Goal: Task Accomplishment & Management: Manage account settings

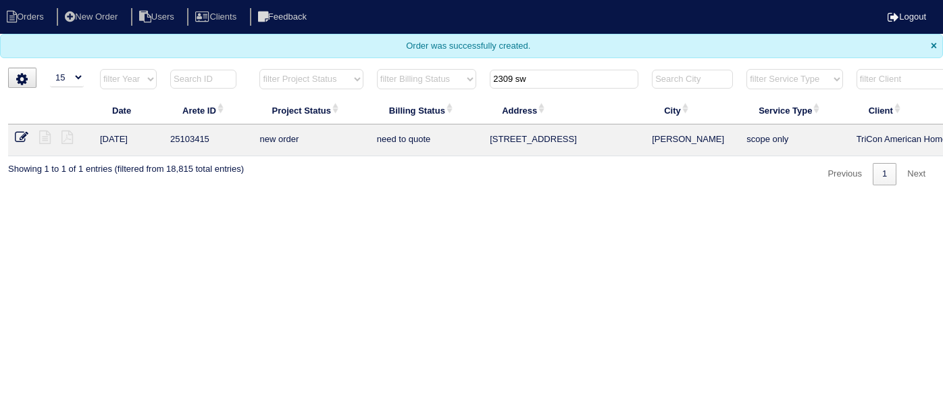
select select "15"
drag, startPoint x: 550, startPoint y: 75, endPoint x: 201, endPoint y: 32, distance: 351.3
click at [215, 33] on body "Orders New Order Users Clients Feedback Logout Orders New Order Users Clients M…" at bounding box center [471, 92] width 943 height 185
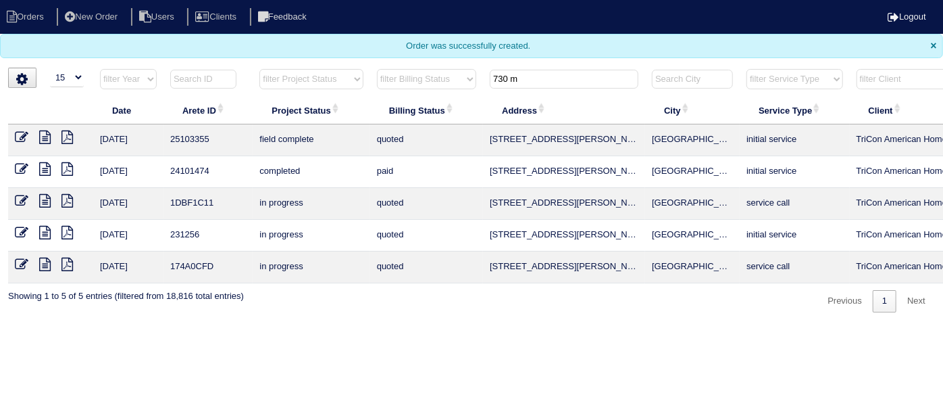
type input "730 m"
click at [19, 134] on icon at bounding box center [22, 137] width 14 height 14
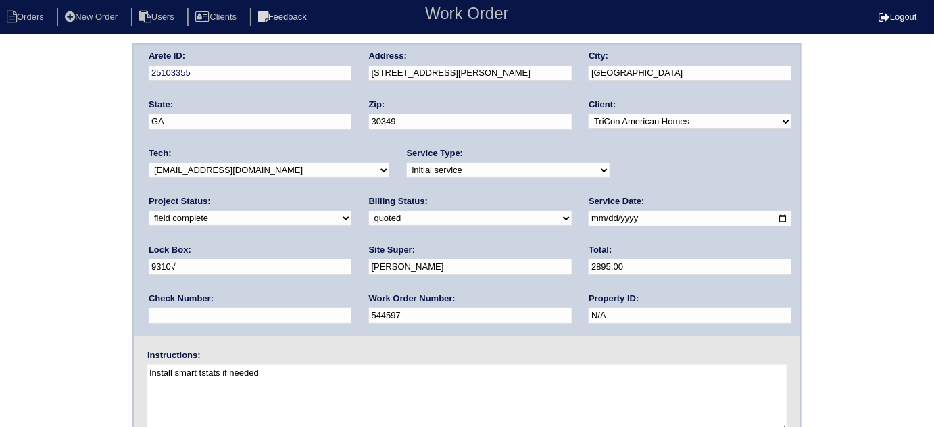
drag, startPoint x: 166, startPoint y: 215, endPoint x: 168, endPoint y: 222, distance: 7.9
click at [369, 215] on select "need to quote quoted need to invoice invoiced paid warranty purchase order need…" at bounding box center [470, 218] width 203 height 15
select select "need to invoice"
click at [369, 211] on select "need to quote quoted need to invoice invoiced paid warranty purchase order need…" at bounding box center [470, 218] width 203 height 15
click at [351, 211] on select "new order assigned in progress field complete need to schedule admin review arc…" at bounding box center [250, 218] width 203 height 15
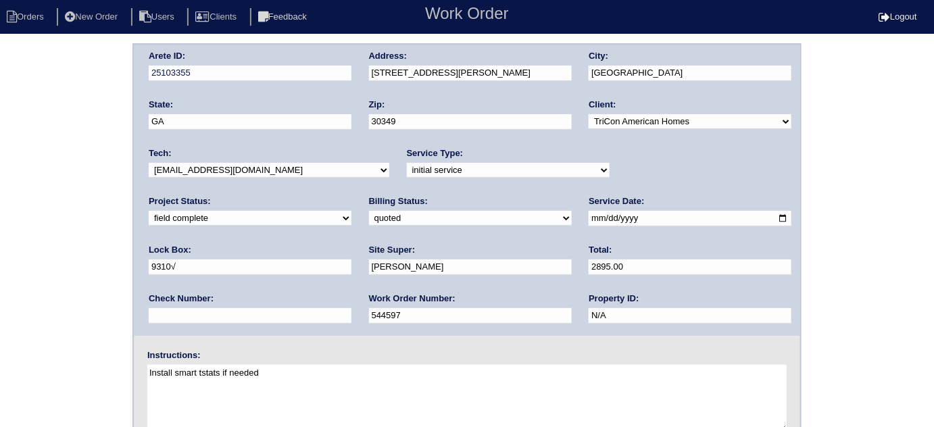
select select "need to schedule"
click at [351, 211] on select "new order assigned in progress field complete need to schedule admin review arc…" at bounding box center [250, 218] width 203 height 15
click at [589, 216] on input "2025-09-13" at bounding box center [690, 219] width 203 height 16
type input "2025-09-16"
click at [7, 243] on div "Arete ID: 25103355 Address: 730 Marcus Nyah Ct City: College Park State: GA Zip…" at bounding box center [467, 316] width 934 height 547
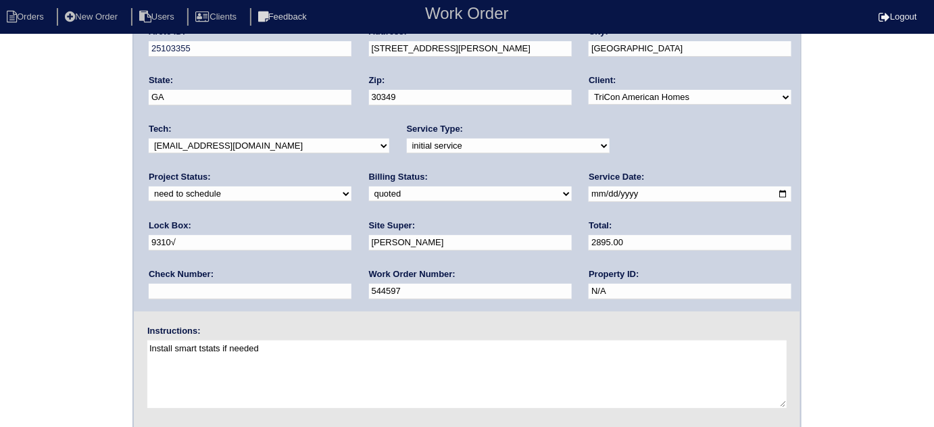
scroll to position [159, 0]
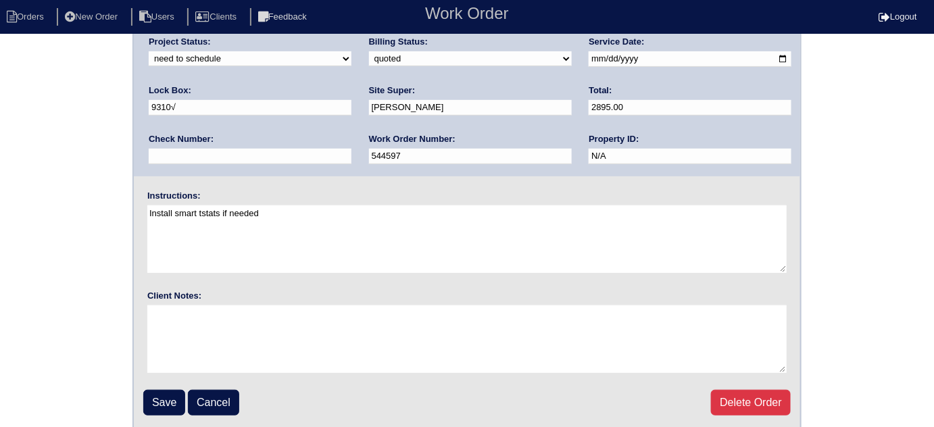
click at [41, 186] on div "Arete ID: 25103355 Address: 730 Marcus Nyah Ct City: College Park State: GA Zip…" at bounding box center [467, 157] width 934 height 547
click at [153, 390] on input "Save" at bounding box center [164, 403] width 42 height 26
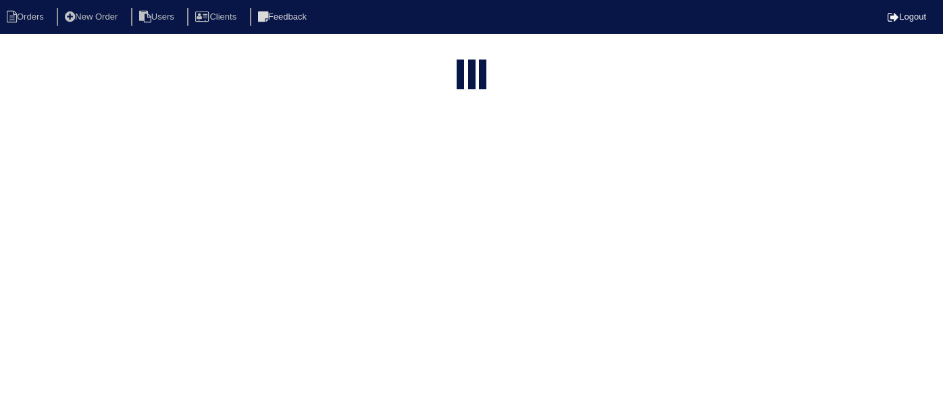
select select "15"
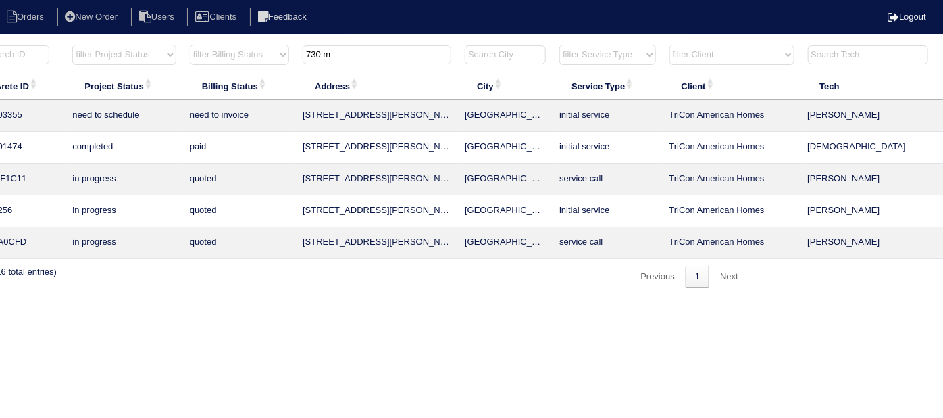
scroll to position [0, 235]
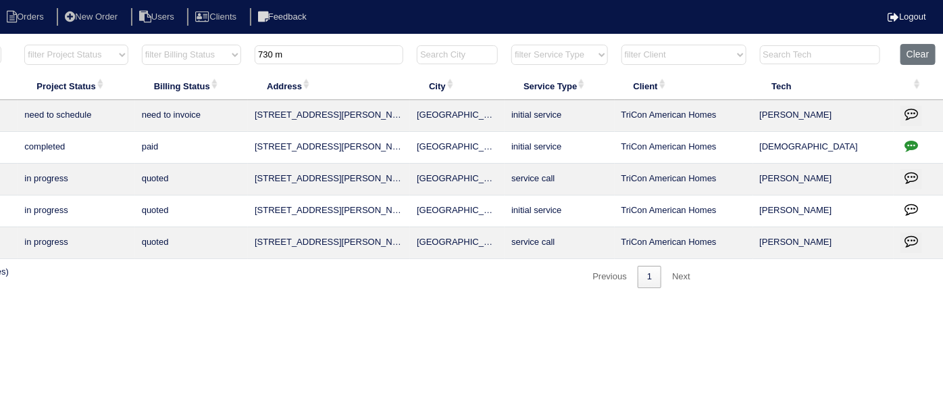
click at [903, 111] on button "button" at bounding box center [912, 115] width 22 height 20
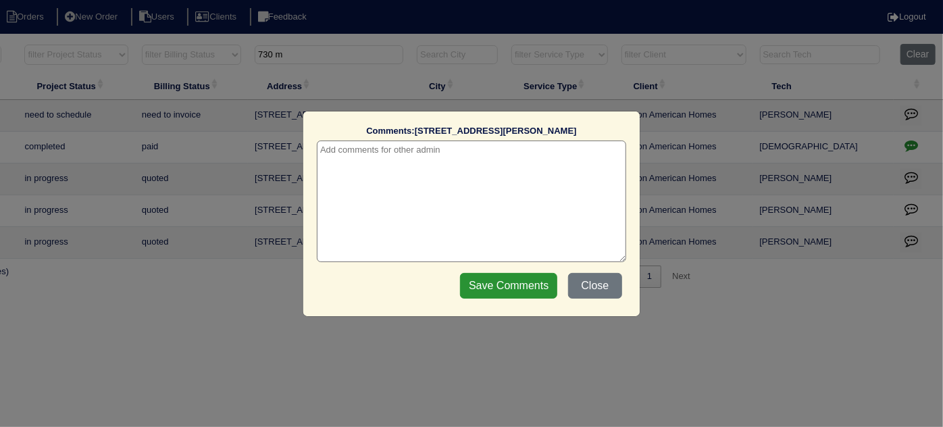
click at [400, 153] on textarea at bounding box center [471, 202] width 309 height 122
paste textarea "Replace Main Furnace"
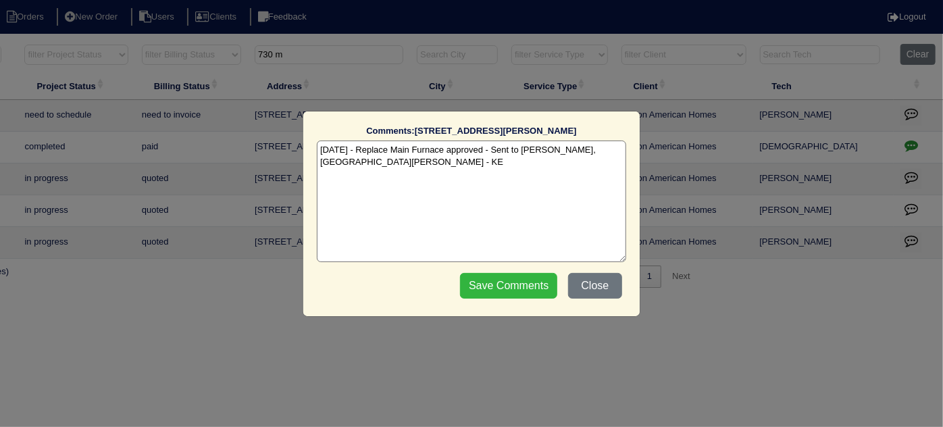
type textarea "9/15/25 - Replace Main Furnace approved - Sent to Dan, Payton, Reeca - KE"
click at [504, 285] on input "Save Comments" at bounding box center [508, 286] width 97 height 26
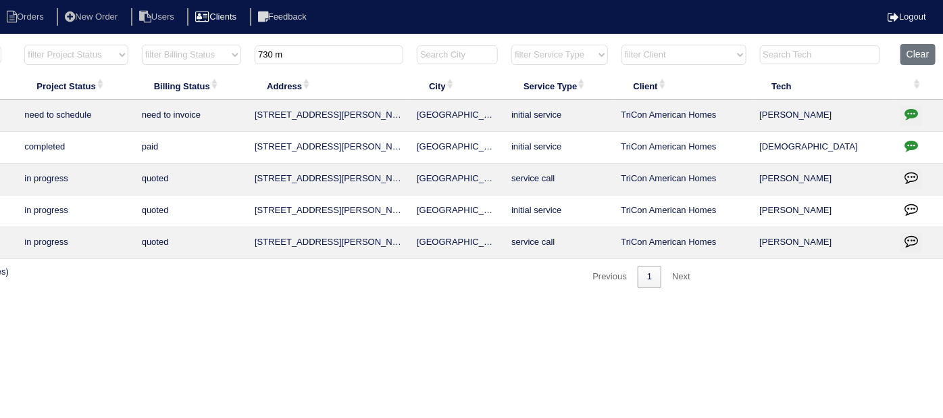
drag, startPoint x: 391, startPoint y: 55, endPoint x: 226, endPoint y: 8, distance: 171.5
click at [249, 43] on body "Orders New Order Users Clients Feedback Logout Orders New Order Users Clients M…" at bounding box center [236, 165] width 943 height 245
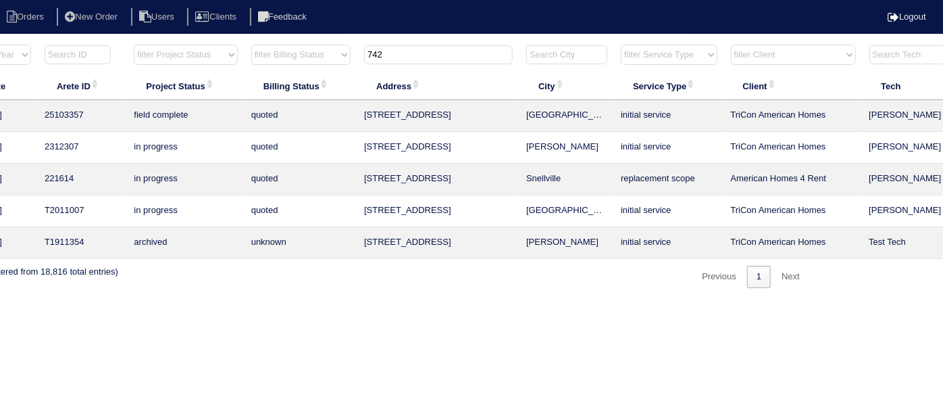
scroll to position [0, 0]
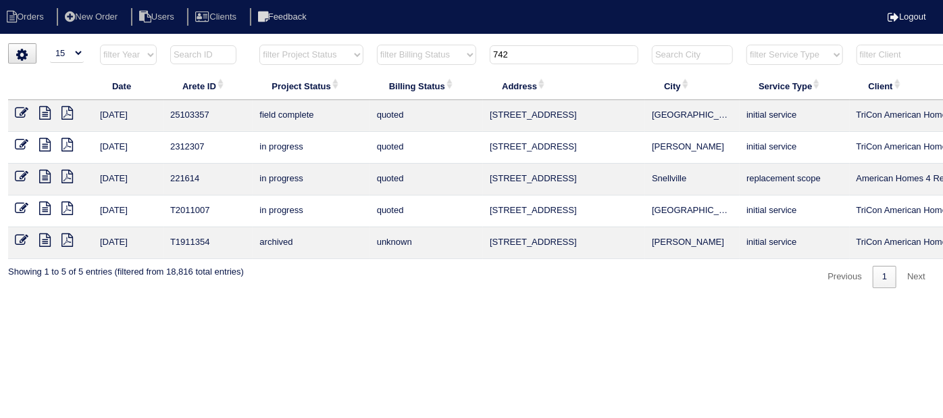
type input "742"
click at [18, 109] on icon at bounding box center [22, 113] width 14 height 14
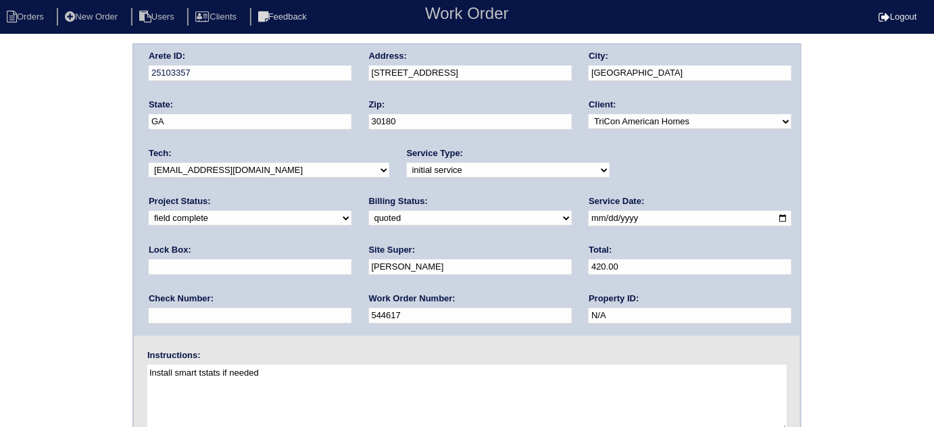
drag, startPoint x: 173, startPoint y: 216, endPoint x: 173, endPoint y: 224, distance: 8.1
click at [369, 220] on select "need to quote quoted need to invoice invoiced paid warranty purchase order need…" at bounding box center [470, 218] width 203 height 15
select select "need to invoice"
click at [369, 211] on select "need to quote quoted need to invoice invoiced paid warranty purchase order need…" at bounding box center [470, 218] width 203 height 15
click at [91, 277] on div "Arete ID: 25103357 Address: 742 Great Oak Pl City: Villa Rica State: GA Zip: 30…" at bounding box center [467, 316] width 934 height 547
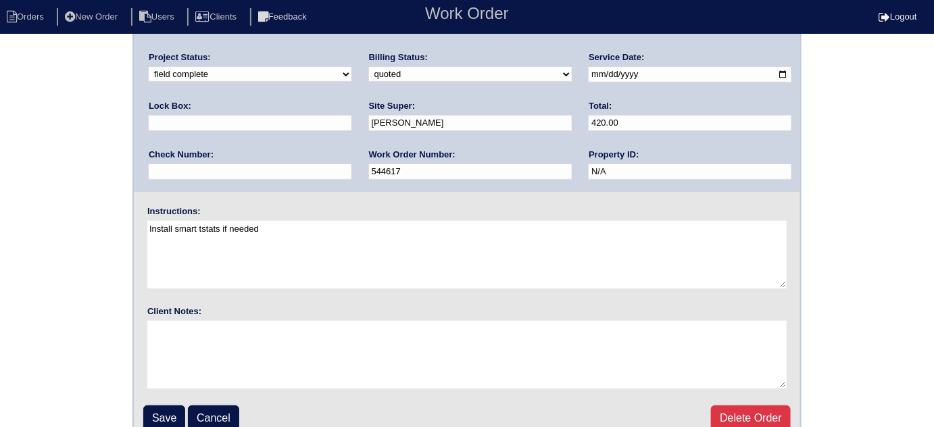
scroll to position [159, 0]
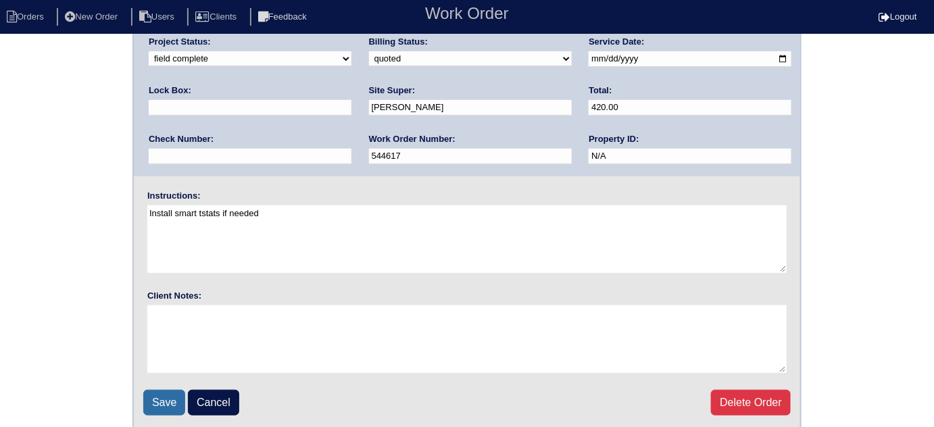
click at [157, 390] on input "Save" at bounding box center [164, 403] width 42 height 26
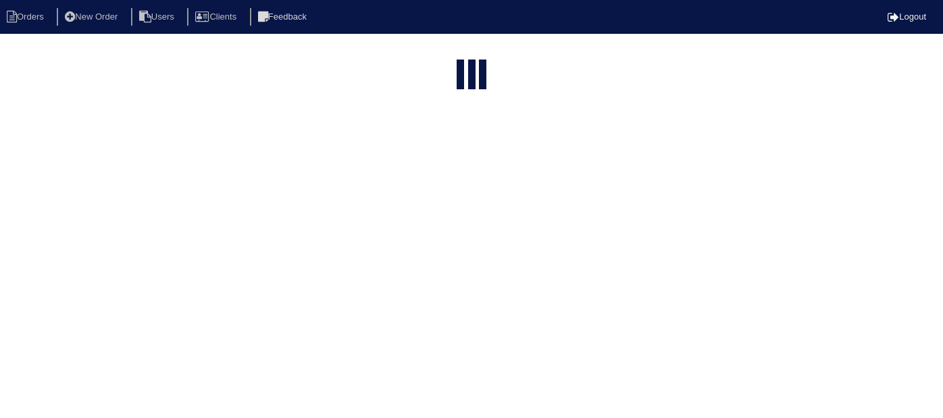
select select "15"
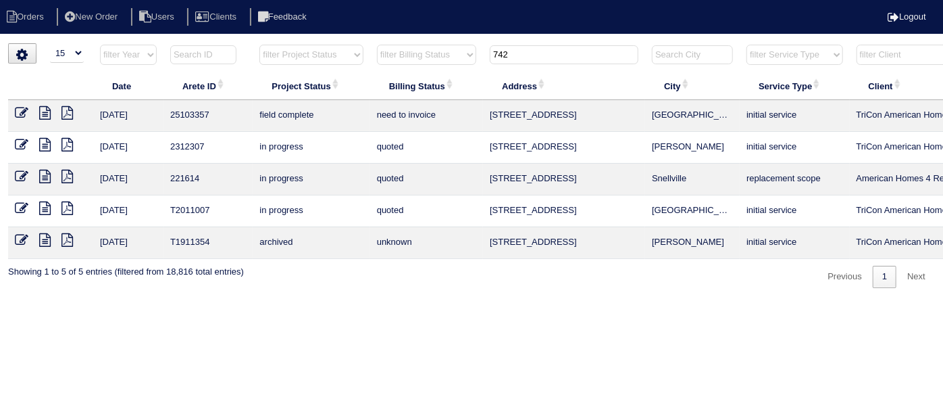
drag, startPoint x: 554, startPoint y: 54, endPoint x: 424, endPoint y: 39, distance: 130.7
click at [435, 42] on html "Orders New Order Users Clients Feedback Logout Orders New Order Users Clients M…" at bounding box center [471, 150] width 943 height 301
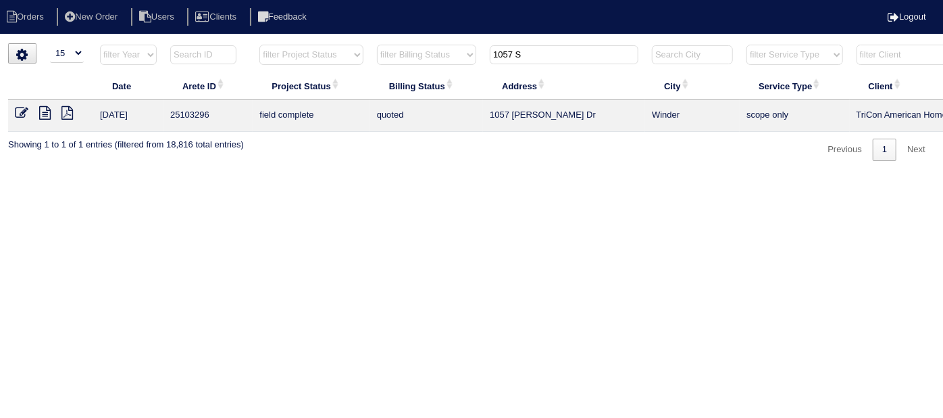
type input "1057 S"
click at [20, 109] on icon at bounding box center [22, 113] width 14 height 14
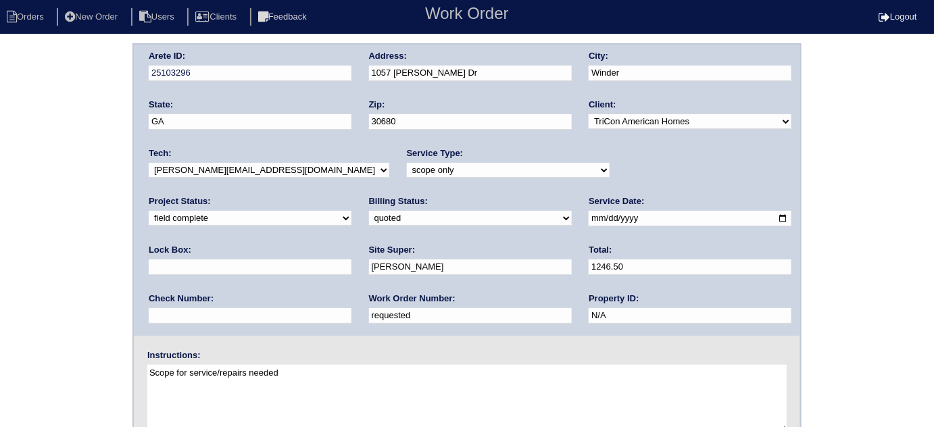
click at [369, 328] on div "Work Order Number: requested" at bounding box center [470, 312] width 203 height 38
drag, startPoint x: 209, startPoint y: 313, endPoint x: 0, endPoint y: 167, distance: 255.3
click at [0, 207] on div "Arete ID: 25103296 Address: 1057 Sutherland Dr City: Winder State: GA Zip: 3068…" at bounding box center [467, 316] width 934 height 547
type input "546649"
click at [67, 161] on div "Arete ID: 25103296 Address: 1057 Sutherland Dr City: Winder State: GA Zip: 3068…" at bounding box center [467, 316] width 934 height 547
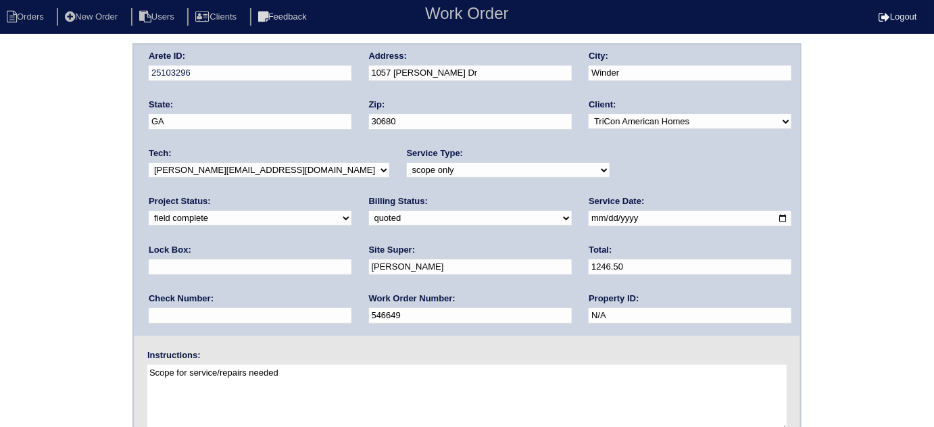
drag, startPoint x: 222, startPoint y: 314, endPoint x: 124, endPoint y: 304, distance: 97.8
click at [124, 304] on div "Arete ID: 25103296 Address: 1057 Sutherland Dr City: Winder State: GA Zip: 3068…" at bounding box center [467, 316] width 934 height 547
click at [369, 216] on select "need to quote quoted need to invoice invoiced paid warranty purchase order need…" at bounding box center [470, 218] width 203 height 15
select select "need to invoice"
click at [369, 211] on select "need to quote quoted need to invoice invoiced paid warranty purchase order need…" at bounding box center [470, 218] width 203 height 15
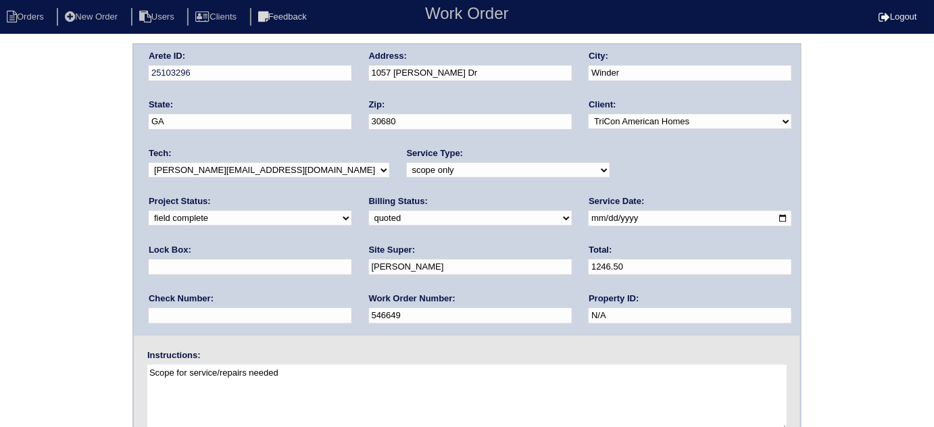
click at [351, 211] on select "new order assigned in progress field complete need to schedule admin review arc…" at bounding box center [250, 218] width 203 height 15
select select "need to schedule"
click at [351, 211] on select "new order assigned in progress field complete need to schedule admin review arc…" at bounding box center [250, 218] width 203 height 15
click at [589, 216] on input "2025-09-08" at bounding box center [690, 219] width 203 height 16
type input "2025-09-16"
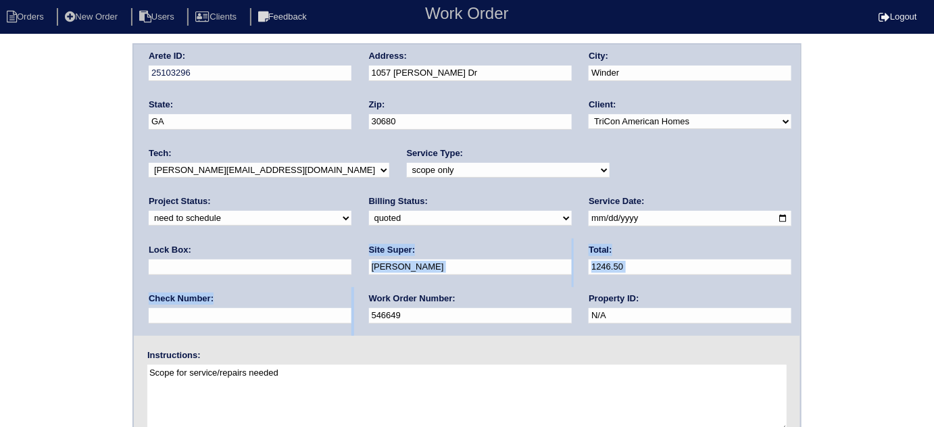
drag, startPoint x: 91, startPoint y: 288, endPoint x: 243, endPoint y: 270, distance: 153.8
click at [97, 288] on div "Arete ID: 25103296 Address: 1057 Sutherland Dr City: Winder State: GA Zip: 3068…" at bounding box center [467, 316] width 934 height 547
click at [7, 222] on div "Arete ID: 25103296 Address: 1057 Sutherland Dr City: Winder State: GA Zip: 3068…" at bounding box center [467, 316] width 934 height 547
click at [139, 66] on div "Arete ID: 25103296 Address: 1057 Sutherland Dr City: Winder State: GA Zip: 3068…" at bounding box center [467, 190] width 666 height 291
drag, startPoint x: 147, startPoint y: 68, endPoint x: 119, endPoint y: 74, distance: 29.2
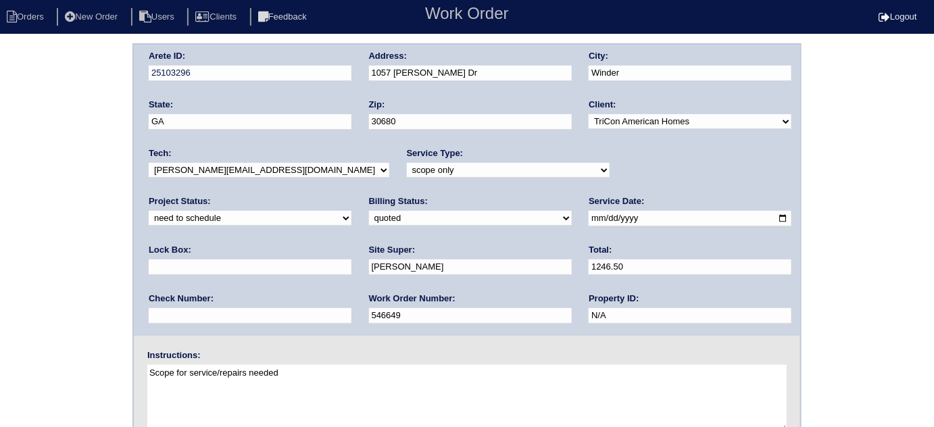
click at [71, 77] on div "Arete ID: 25103296 Address: 1057 Sutherland Dr City: Winder State: GA Zip: 3068…" at bounding box center [467, 316] width 934 height 547
click at [126, 68] on div "Arete ID: 25103296 Address: 1057 Sutherland Dr City: Winder State: GA Zip: 3068…" at bounding box center [467, 316] width 934 height 547
click at [77, 203] on div "Arete ID: 25103296 Address: 1057 Sutherland Dr City: Winder State: GA Zip: 3068…" at bounding box center [467, 316] width 934 height 547
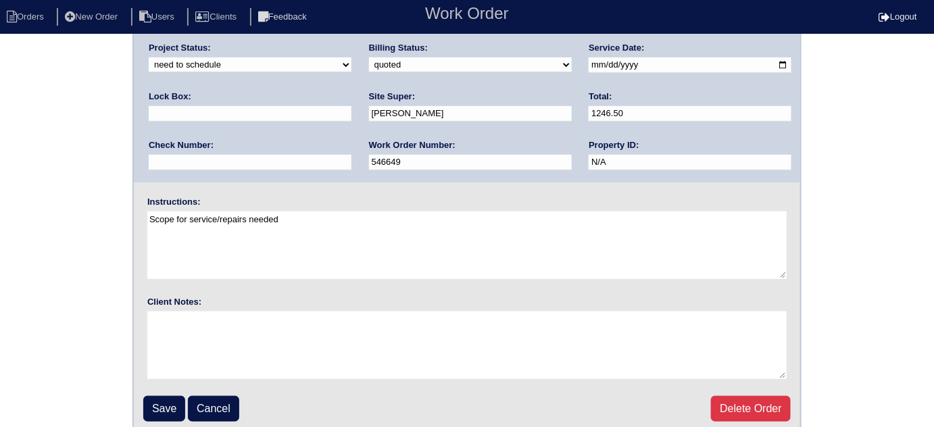
scroll to position [159, 0]
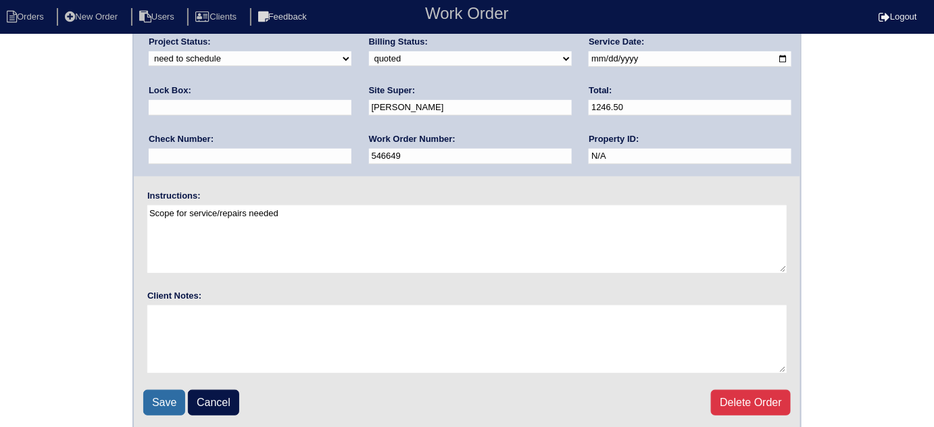
click at [151, 390] on input "Save" at bounding box center [164, 403] width 42 height 26
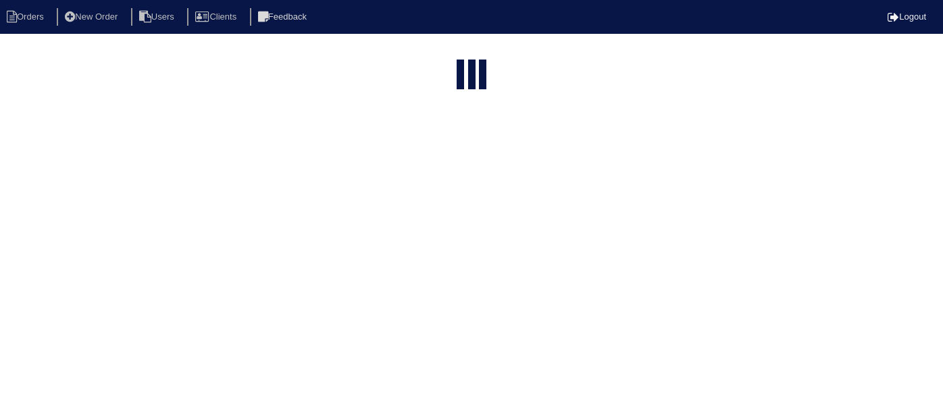
select select "15"
type input "1057 S"
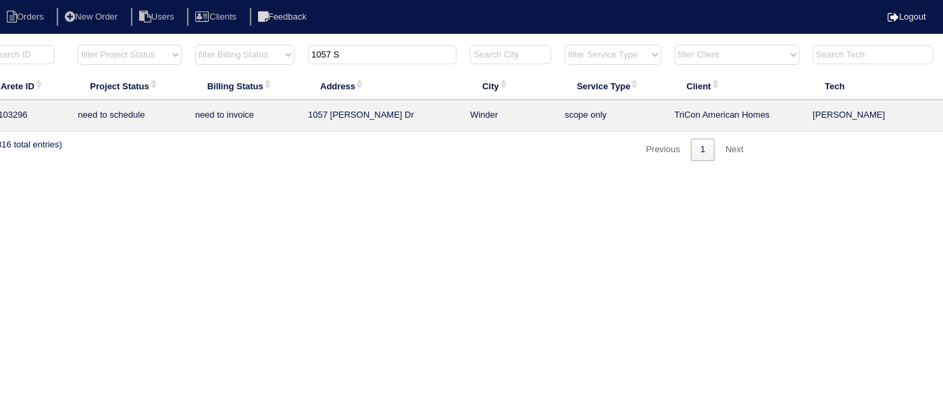
scroll to position [0, 235]
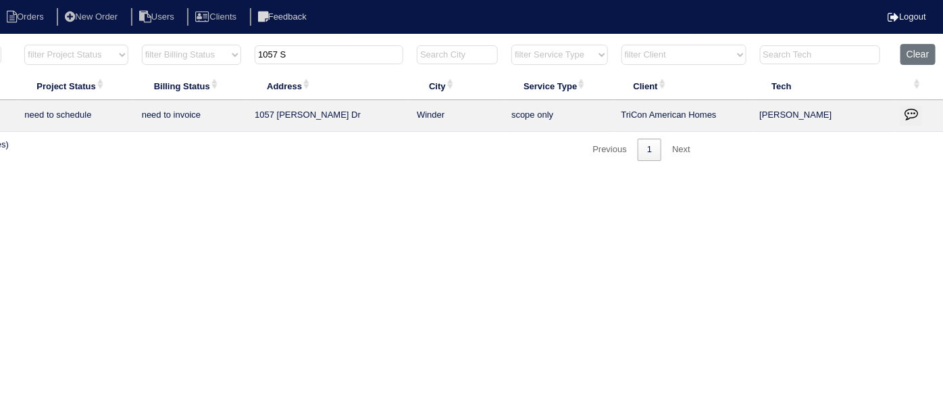
click at [905, 116] on icon "button" at bounding box center [912, 114] width 14 height 14
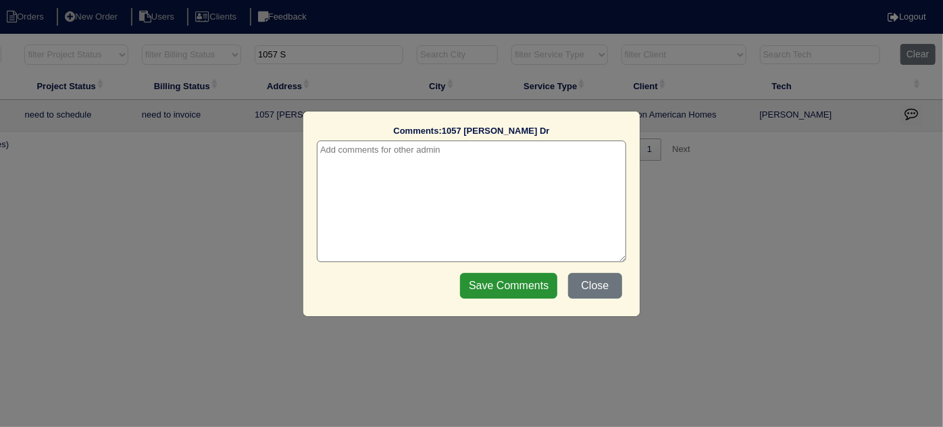
click at [405, 157] on textarea at bounding box center [471, 202] width 309 height 122
paste textarea "Service"
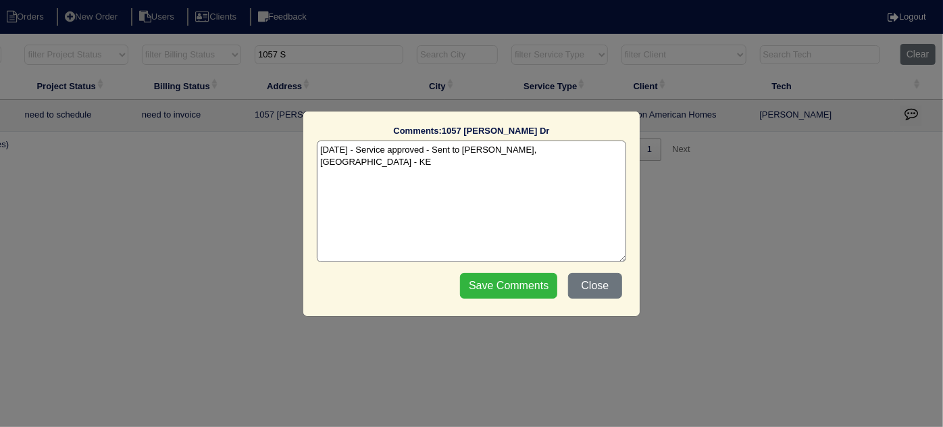
type textarea "[DATE] - Service approved - Sent to [PERSON_NAME], [GEOGRAPHIC_DATA] - KE"
click at [530, 288] on input "Save Comments" at bounding box center [508, 286] width 97 height 26
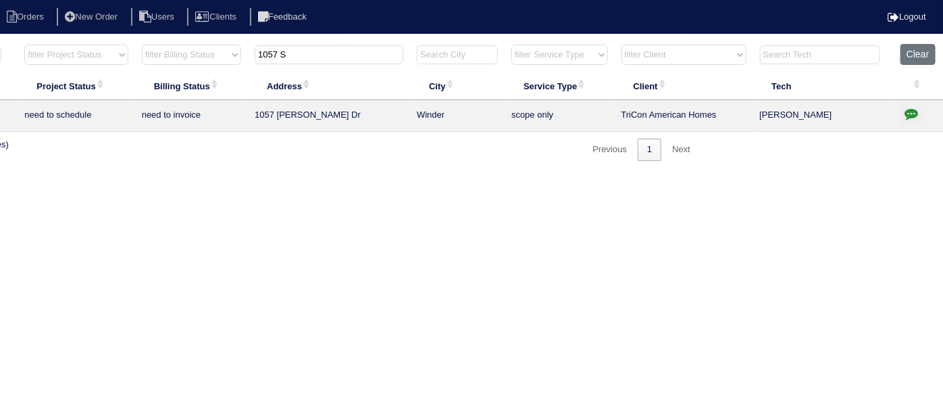
click at [167, 174] on html "Orders New Order Users Clients Feedback Logout Orders New Order Users Clients M…" at bounding box center [236, 87] width 943 height 174
drag, startPoint x: 311, startPoint y: 61, endPoint x: 97, endPoint y: 39, distance: 215.3
click at [102, 47] on tr "filter Year -- Any Year -- 2025 2024 2023 2022 2021 2020 2019 filter Project St…" at bounding box center [358, 58] width 1171 height 28
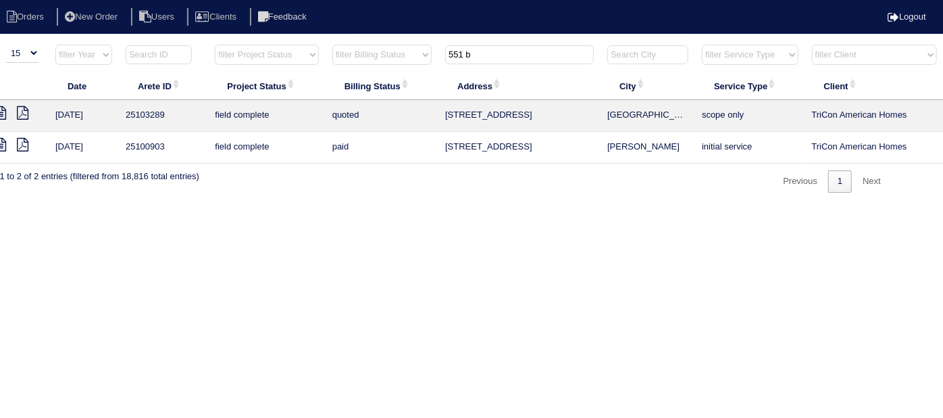
scroll to position [0, 0]
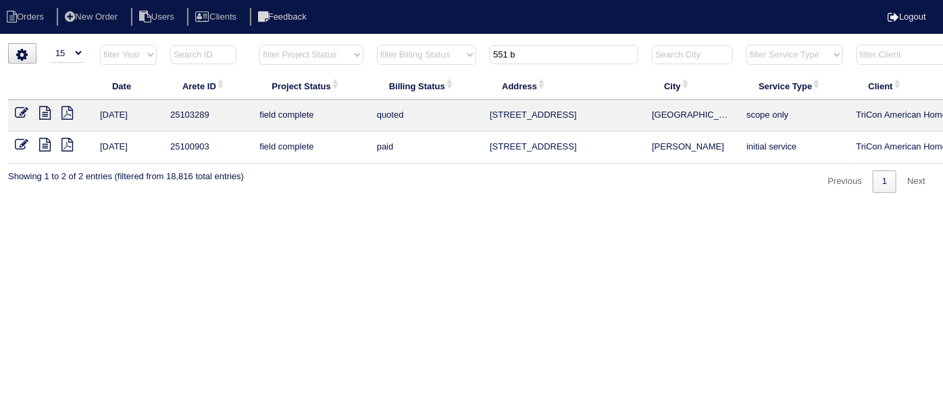
type input "551 b"
click at [18, 113] on icon at bounding box center [22, 113] width 14 height 14
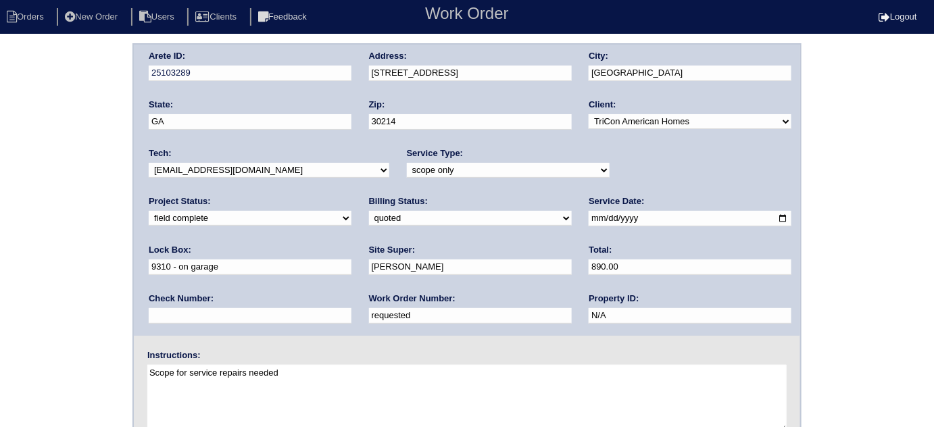
drag, startPoint x: 209, startPoint y: 316, endPoint x: 50, endPoint y: 307, distance: 159.0
click at [50, 307] on div "Arete ID: 25103289 Address: [STREET_ADDRESS] City: [GEOGRAPHIC_DATA] State: [GE…" at bounding box center [467, 316] width 934 height 547
paste input "546659"
type input "546659"
click at [351, 211] on select "new order assigned in progress field complete need to schedule admin review arc…" at bounding box center [250, 218] width 203 height 15
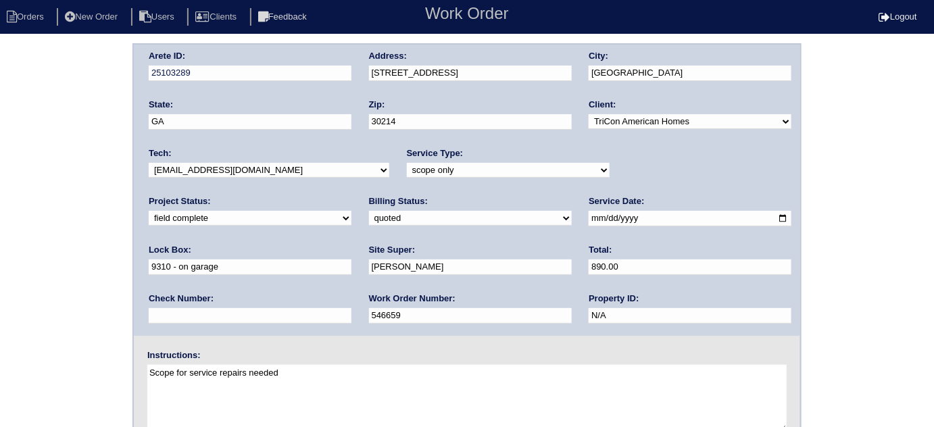
select select "need to schedule"
click at [351, 211] on select "new order assigned in progress field complete need to schedule admin review arc…" at bounding box center [250, 218] width 203 height 15
click at [589, 218] on input "2025-09-08" at bounding box center [690, 219] width 203 height 16
type input "2025-09-16"
click at [369, 222] on select "need to quote quoted need to invoice invoiced paid warranty purchase order need…" at bounding box center [470, 218] width 203 height 15
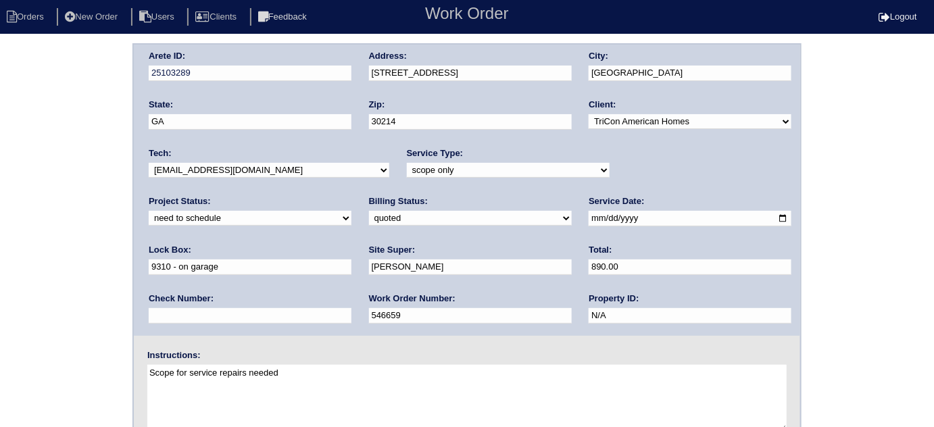
select select "need to invoice"
click at [369, 211] on select "need to quote quoted need to invoice invoiced paid warranty purchase order need…" at bounding box center [470, 218] width 203 height 15
click at [93, 259] on div "Arete ID: 25103289 Address: 551 Banks Rd E City: Fayetteville State: GA Zip: 30…" at bounding box center [467, 316] width 934 height 547
drag, startPoint x: 9, startPoint y: 195, endPoint x: 11, endPoint y: 201, distance: 6.9
click at [9, 195] on div "Arete ID: 25103289 Address: 551 Banks Rd E City: Fayetteville State: GA Zip: 30…" at bounding box center [467, 316] width 934 height 547
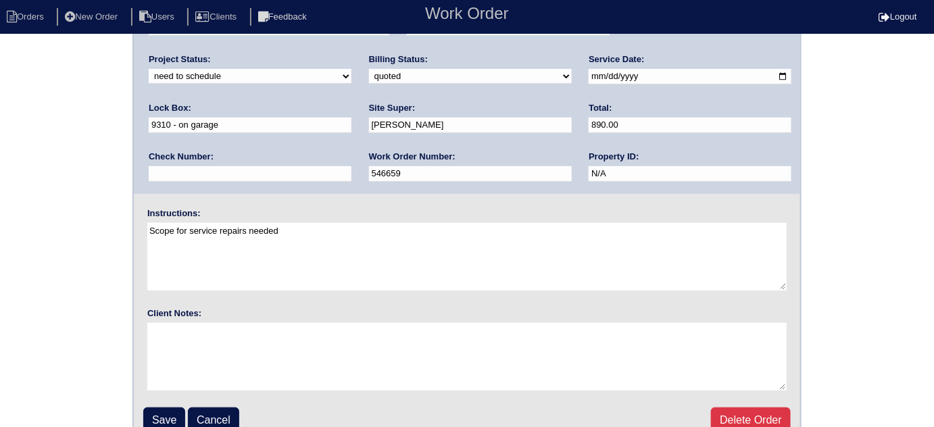
scroll to position [159, 0]
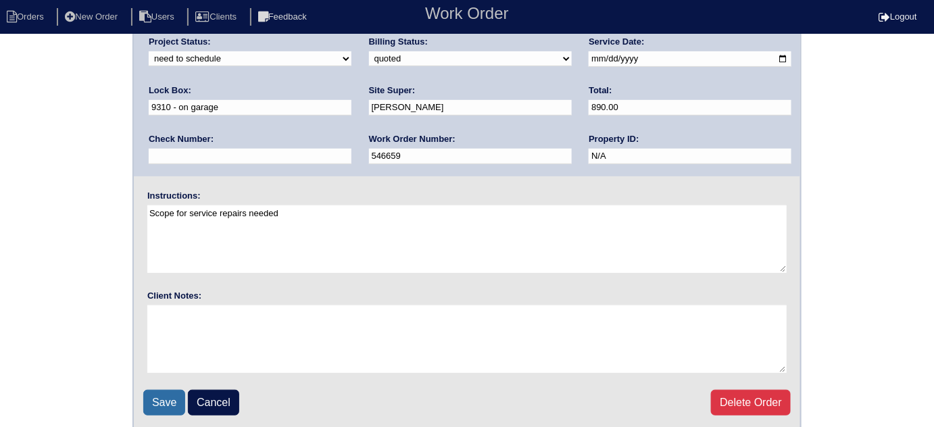
click at [160, 396] on input "Save" at bounding box center [164, 403] width 42 height 26
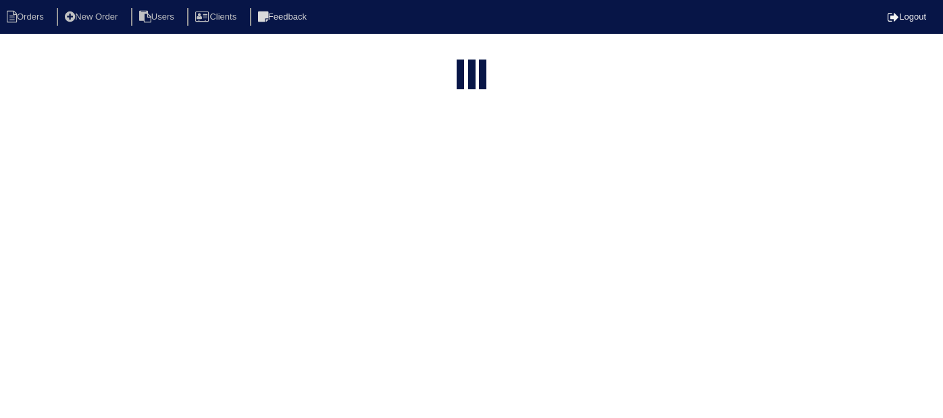
select select "15"
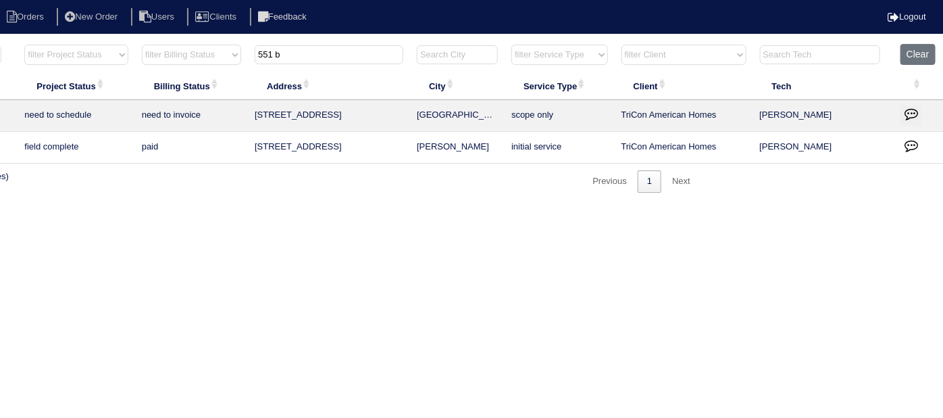
click at [913, 107] on icon "button" at bounding box center [912, 114] width 14 height 14
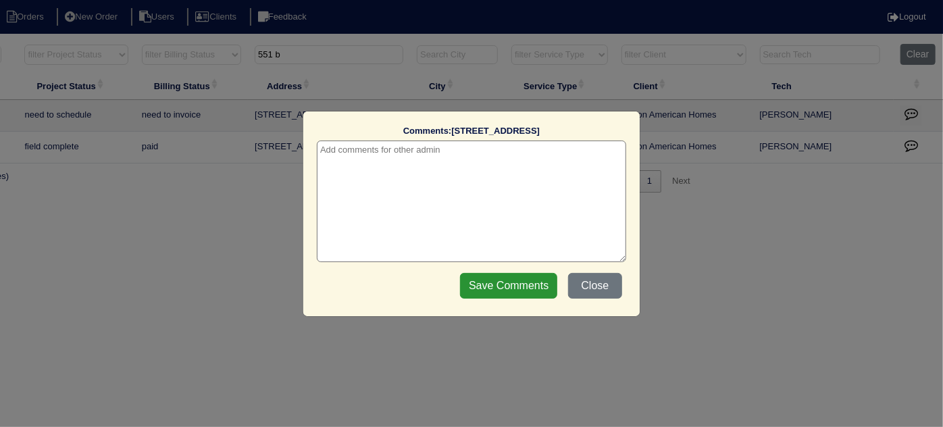
click at [344, 147] on textarea at bounding box center [471, 202] width 309 height 122
paste textarea "Return to service x 2"
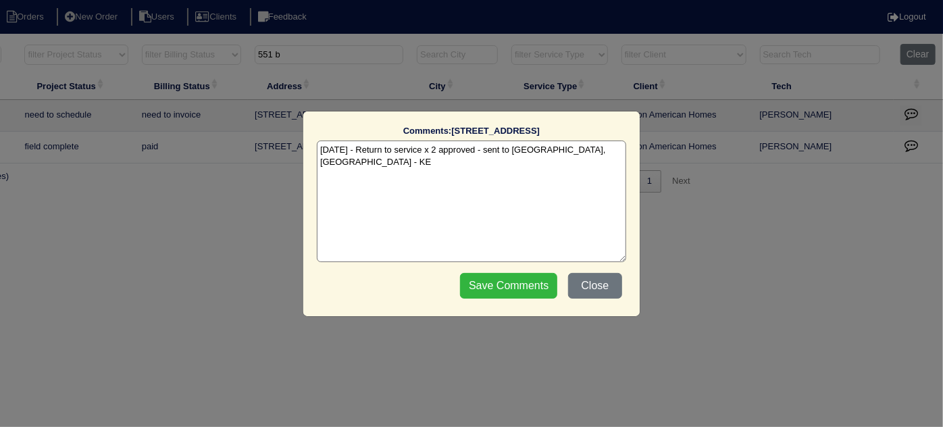
type textarea "9/15/25 - Return to service x 2 approved - sent to Dan, Payton - KE"
click at [512, 283] on input "Save Comments" at bounding box center [508, 286] width 97 height 26
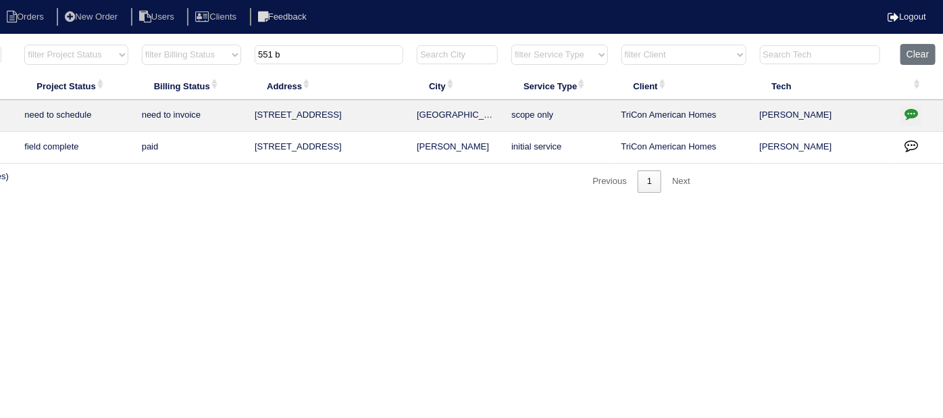
drag, startPoint x: 303, startPoint y: 56, endPoint x: 0, endPoint y: 73, distance: 303.2
click at [0, 80] on table "Date Arete ID Project Status Billing Status Address City Service Type Client Te…" at bounding box center [358, 104] width 1171 height 120
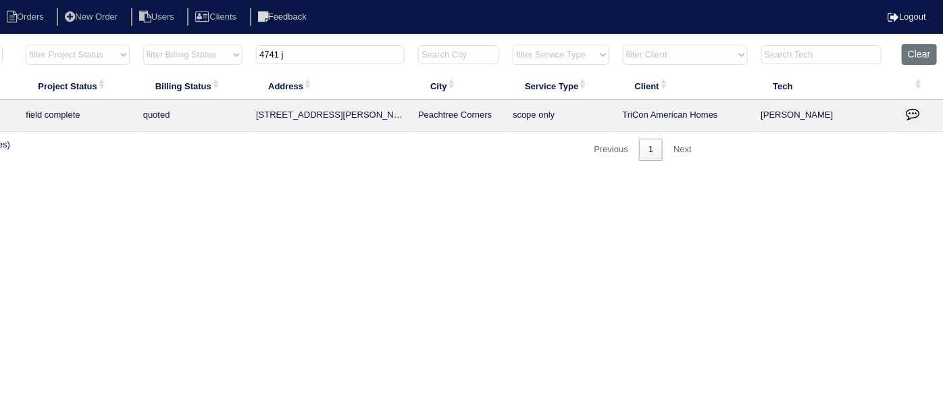
scroll to position [0, 0]
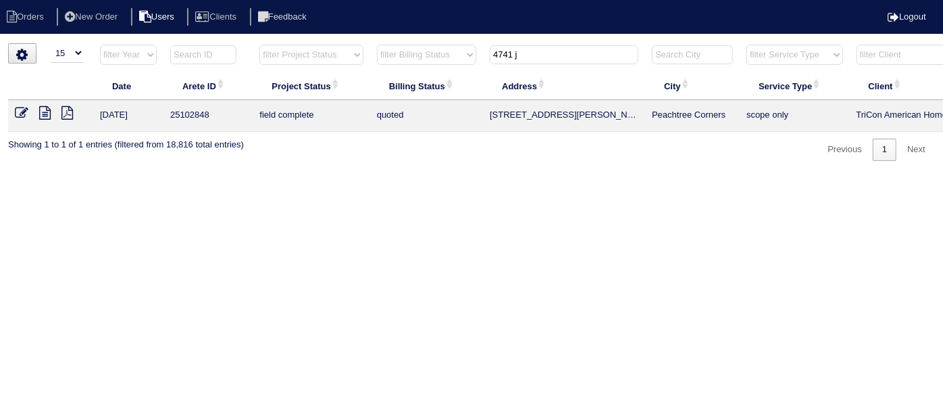
type input "4741 j"
click at [18, 113] on icon at bounding box center [22, 113] width 14 height 14
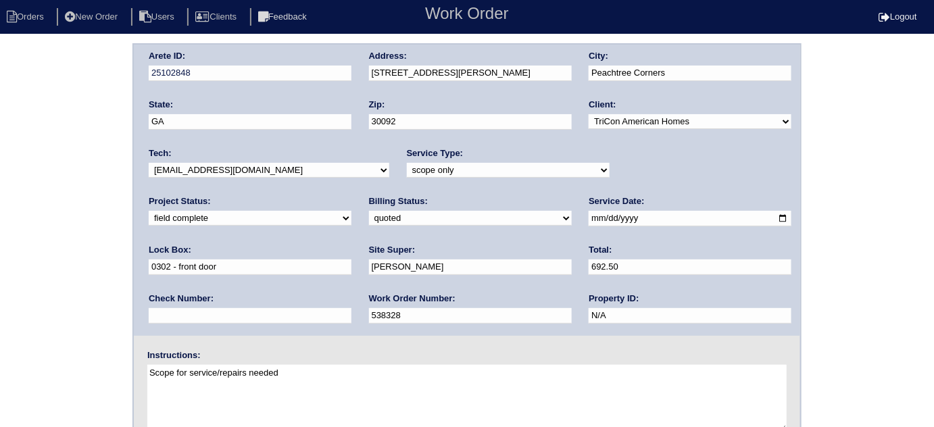
scroll to position [1, 0]
click at [351, 210] on select "new order assigned in progress field complete need to schedule admin review arc…" at bounding box center [250, 217] width 203 height 15
click at [1, 264] on div "Arete ID: 25102848 Address: 4741 Jones Bridge Cir NW City: Peachtree Corners St…" at bounding box center [467, 316] width 934 height 547
click at [369, 219] on select "need to quote quoted need to invoice invoiced paid warranty purchase order need…" at bounding box center [470, 217] width 203 height 15
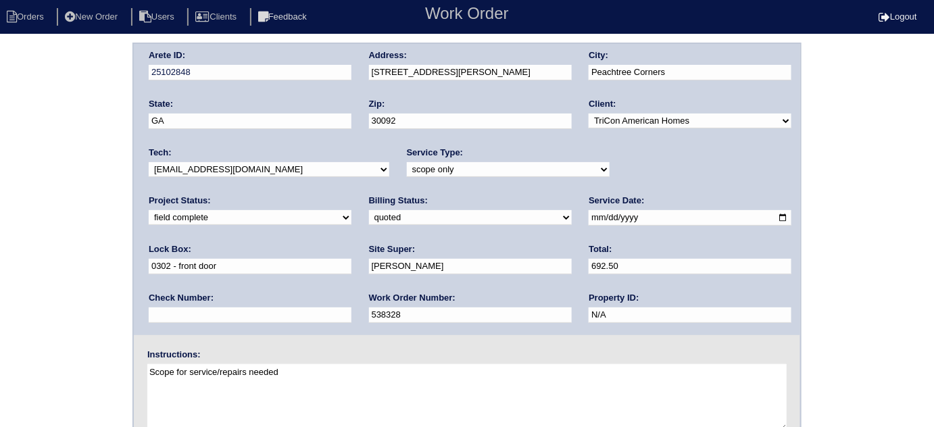
select select "need to invoice"
click at [369, 210] on select "need to quote quoted need to invoice invoiced paid warranty purchase order need…" at bounding box center [470, 217] width 203 height 15
click at [54, 266] on div "Arete ID: 25102848 Address: 4741 Jones Bridge Cir NW City: Peachtree Corners St…" at bounding box center [467, 316] width 934 height 547
click at [351, 210] on select "new order assigned in progress field complete need to schedule admin review arc…" at bounding box center [250, 217] width 203 height 15
select select "need to schedule"
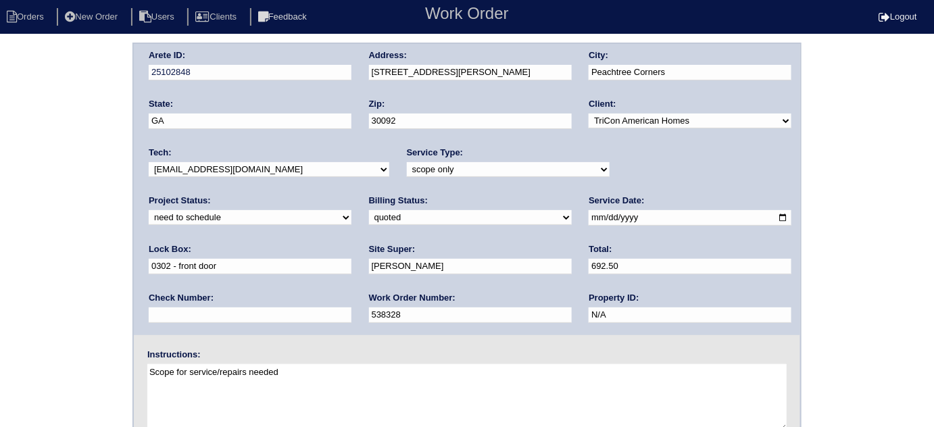
click at [351, 210] on select "new order assigned in progress field complete need to schedule admin review arc…" at bounding box center [250, 217] width 203 height 15
click at [589, 218] on input "2025-08-06" at bounding box center [690, 218] width 203 height 16
type input "2025-09-16"
click at [74, 302] on div "Arete ID: 25102848 Address: 4741 Jones Bridge Cir NW City: Peachtree Corners St…" at bounding box center [467, 316] width 934 height 547
click at [24, 150] on div "Arete ID: 25102848 Address: 4741 Jones Bridge Cir NW City: Peachtree Corners St…" at bounding box center [467, 316] width 934 height 547
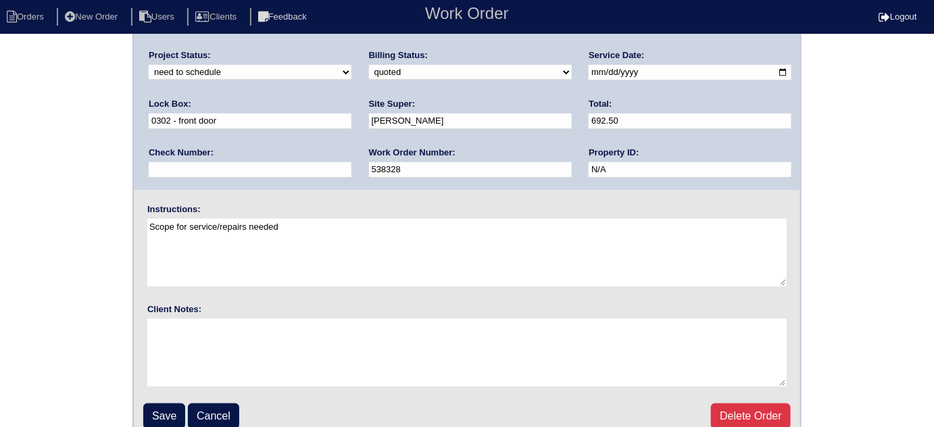
scroll to position [159, 0]
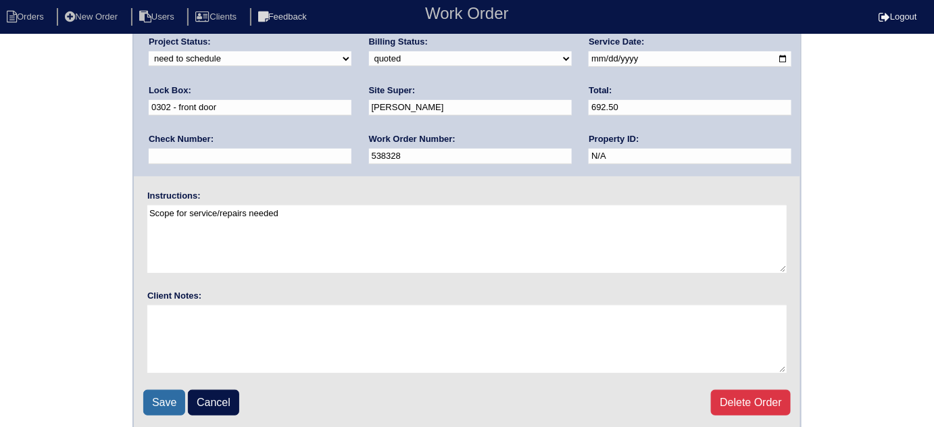
click at [159, 405] on input "Save" at bounding box center [164, 403] width 42 height 26
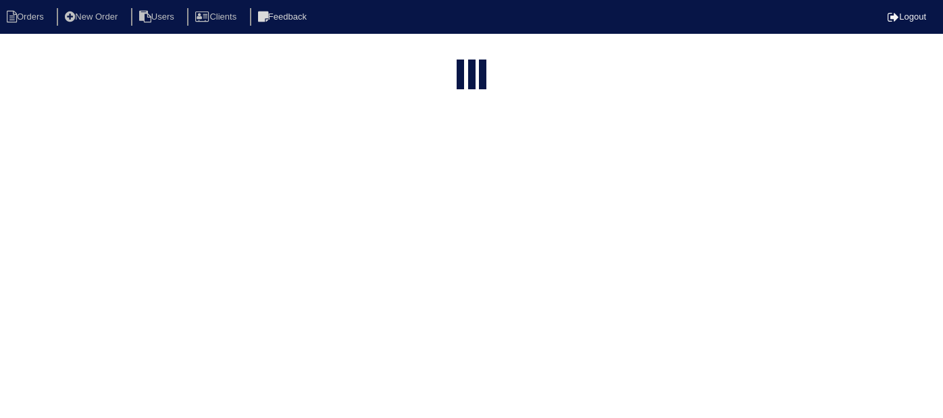
select select "15"
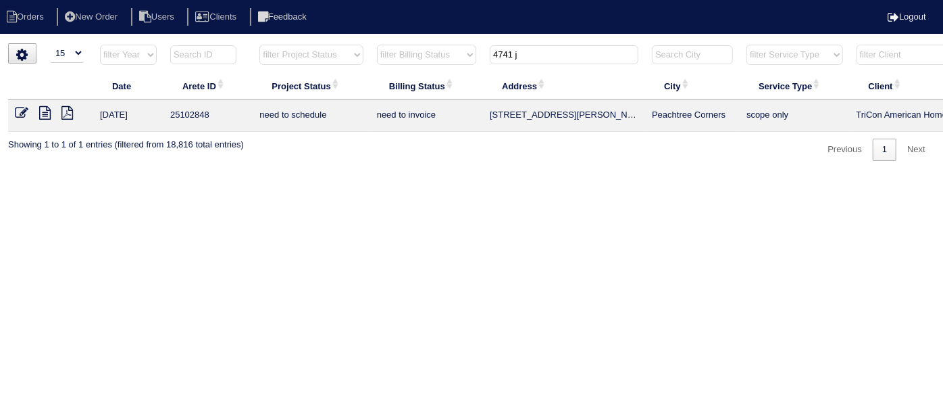
drag, startPoint x: 603, startPoint y: 297, endPoint x: 322, endPoint y: 121, distance: 331.8
click at [601, 174] on html "Orders New Order Users Clients Feedback Logout Orders New Order Users Clients M…" at bounding box center [471, 87] width 943 height 174
drag, startPoint x: 536, startPoint y: 57, endPoint x: 293, endPoint y: 47, distance: 243.5
click at [293, 47] on tr "filter Year -- Any Year -- 2025 2024 2023 2022 2021 2020 2019 filter Project St…" at bounding box center [593, 58] width 1171 height 28
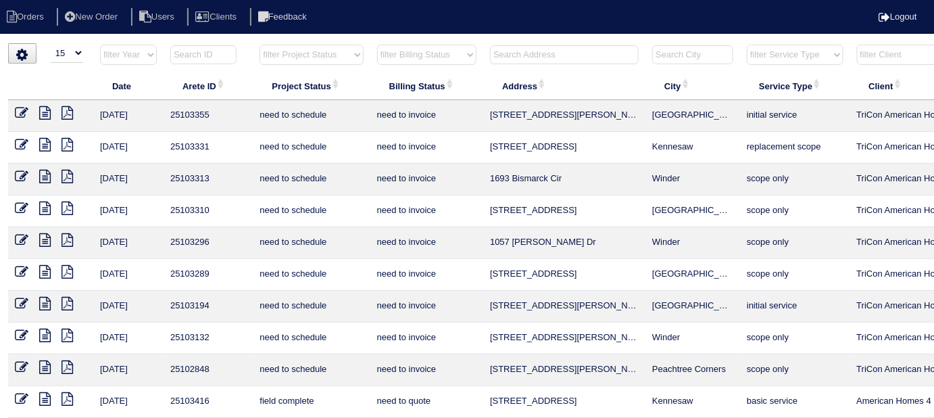
click at [533, 61] on input "text" at bounding box center [564, 54] width 149 height 19
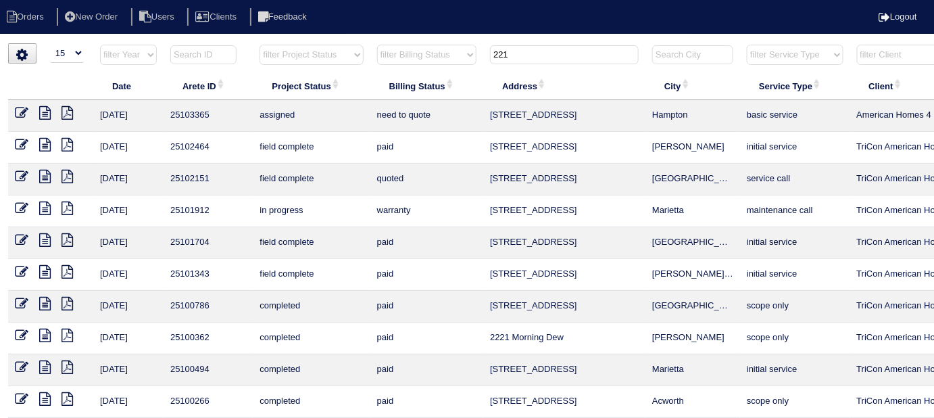
type input "221"
click at [48, 107] on icon at bounding box center [44, 113] width 11 height 14
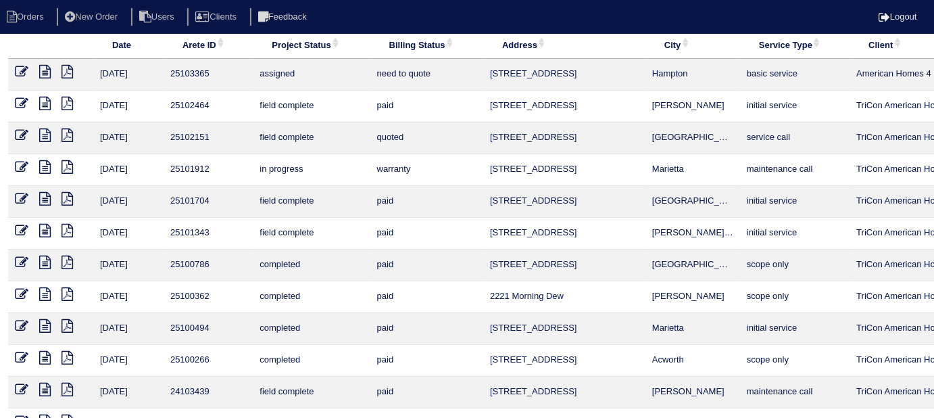
click at [20, 68] on icon at bounding box center [22, 72] width 14 height 14
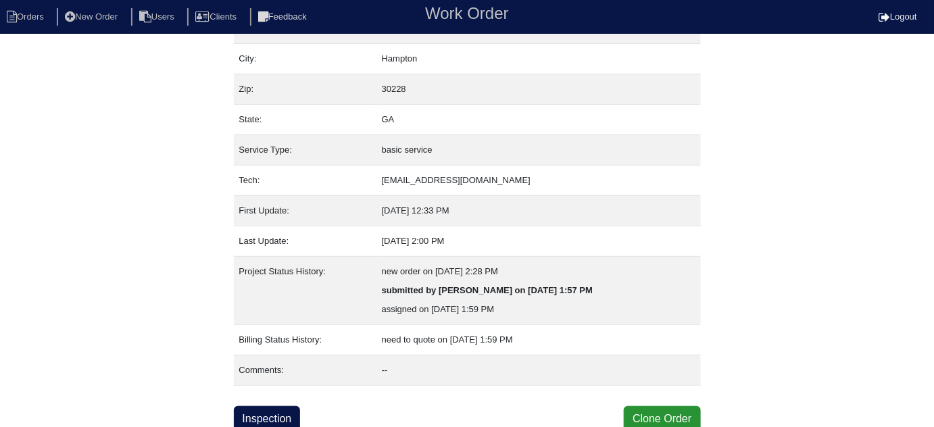
scroll to position [92, 0]
click at [272, 401] on div "Property: GA13972D Order: 25103365 Street address: [STREET_ADDRESS] City: [GEOG…" at bounding box center [467, 190] width 467 height 479
click at [270, 405] on link "Inspection" at bounding box center [267, 418] width 67 height 26
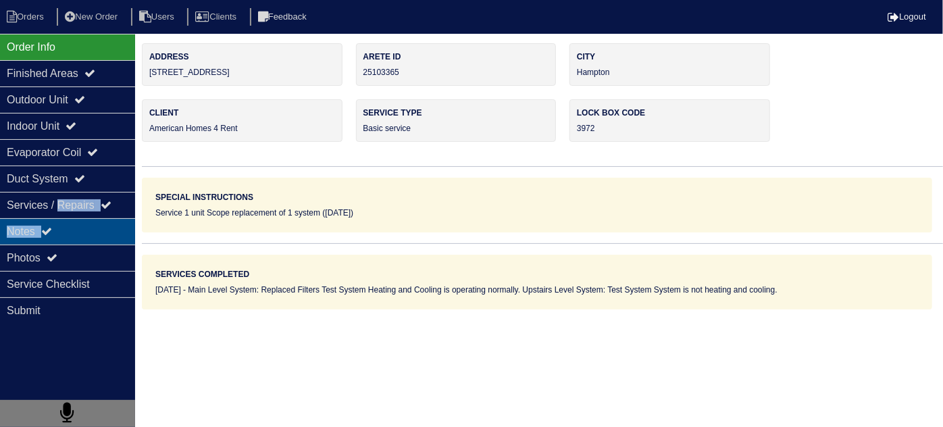
click at [66, 219] on div "Order Info Finished Areas Outdoor Unit Indoor Unit Evaporator Coil Duct System …" at bounding box center [67, 247] width 135 height 427
click at [65, 228] on div "Notes" at bounding box center [67, 231] width 135 height 26
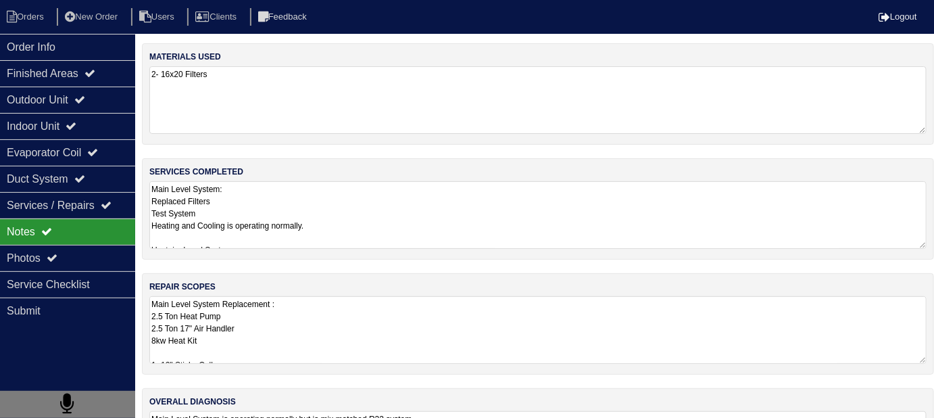
click at [377, 311] on textarea "Main Level System Replacement : 2.5 Ton Heat Pump 2.5 Ton 17" Air Handler 8kw H…" at bounding box center [537, 330] width 777 height 68
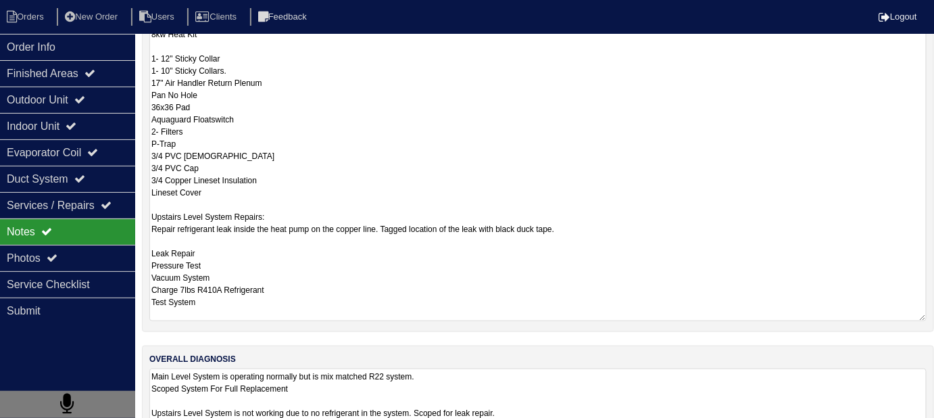
scroll to position [306, 0]
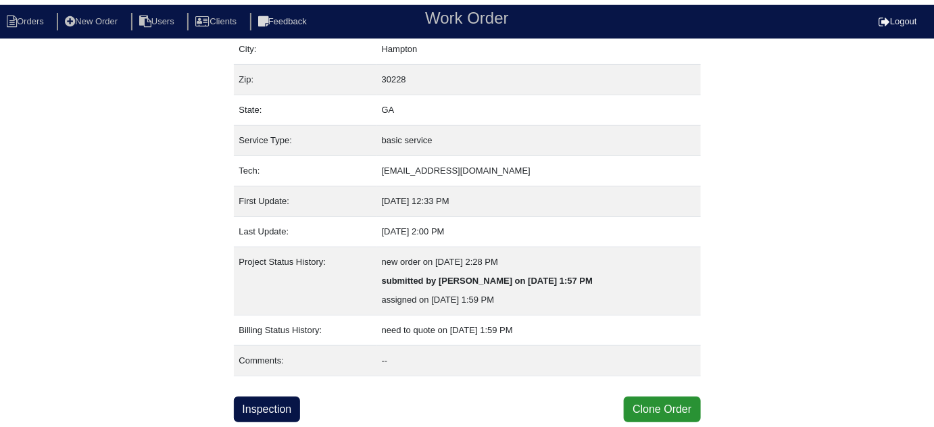
scroll to position [92, 0]
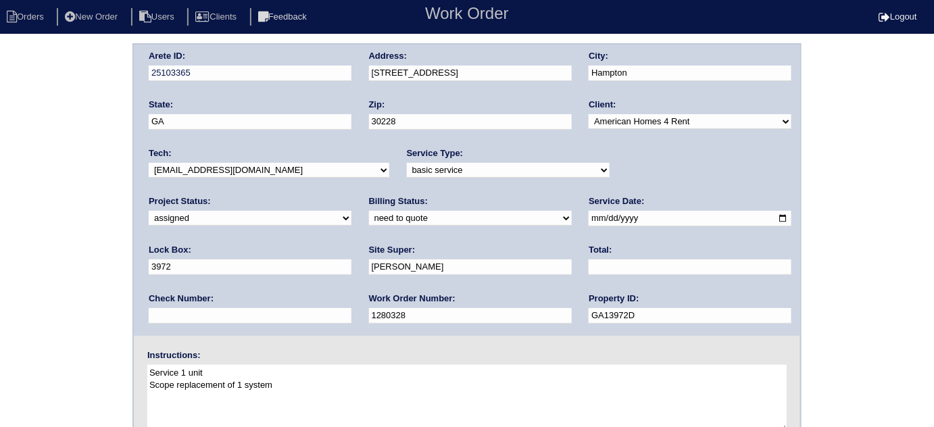
click at [369, 220] on select "need to quote quoted need to invoice invoiced paid warranty purchase order need…" at bounding box center [470, 218] width 203 height 15
click at [351, 211] on select "new order assigned in progress field complete need to schedule admin review arc…" at bounding box center [250, 218] width 203 height 15
select select "field complete"
click at [351, 211] on select "new order assigned in progress field complete need to schedule admin review arc…" at bounding box center [250, 218] width 203 height 15
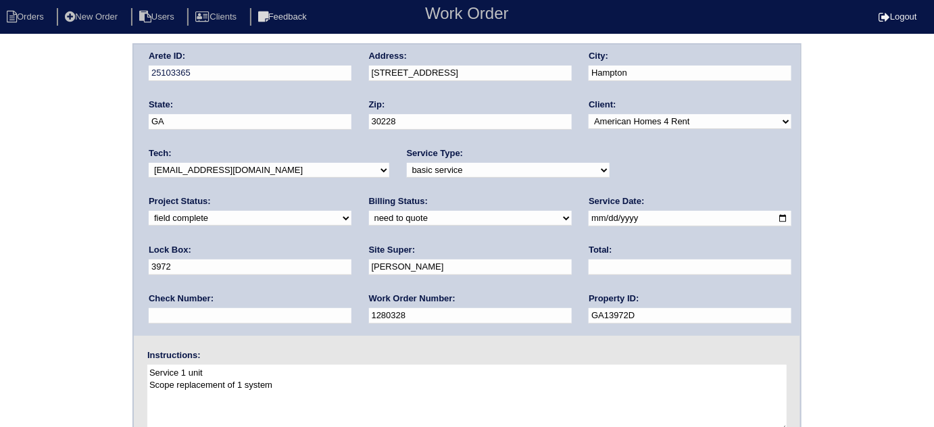
click at [81, 227] on div "Arete ID: 25103365 Address: [STREET_ADDRESS] City: [GEOGRAPHIC_DATA] State: [GE…" at bounding box center [467, 316] width 934 height 547
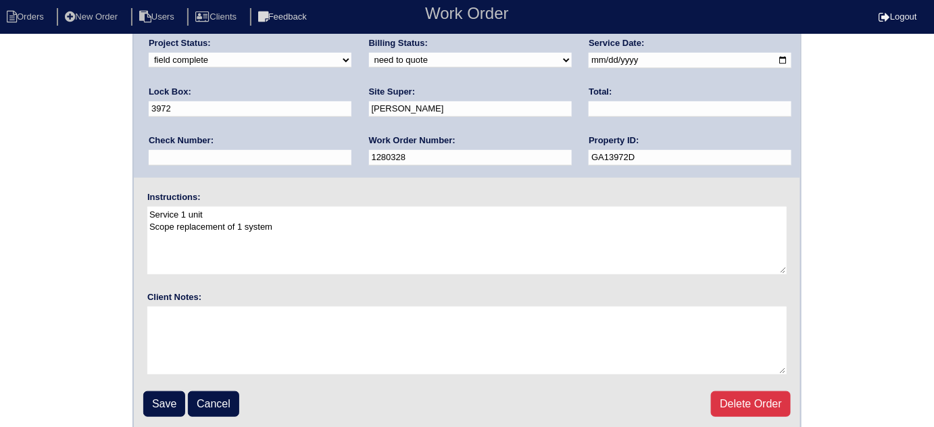
scroll to position [159, 0]
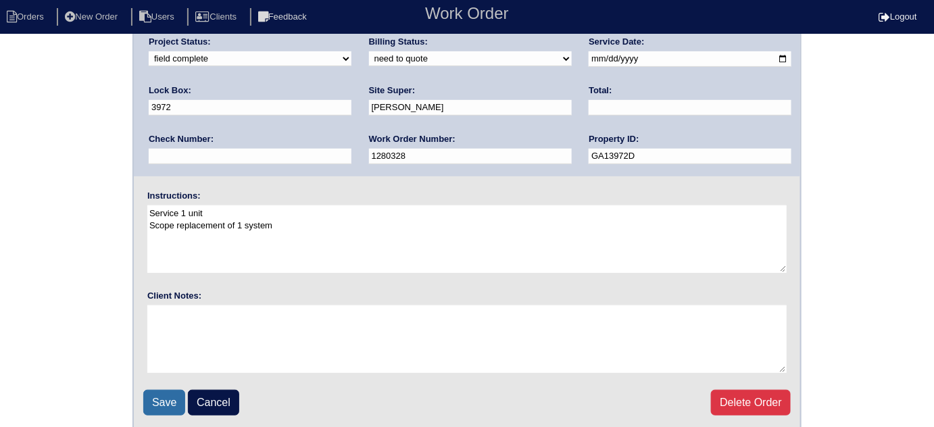
click at [168, 397] on input "Save" at bounding box center [164, 403] width 42 height 26
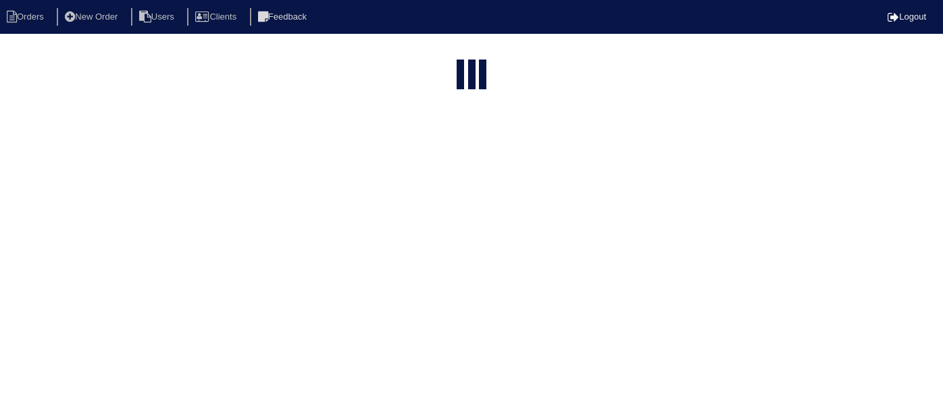
select select "15"
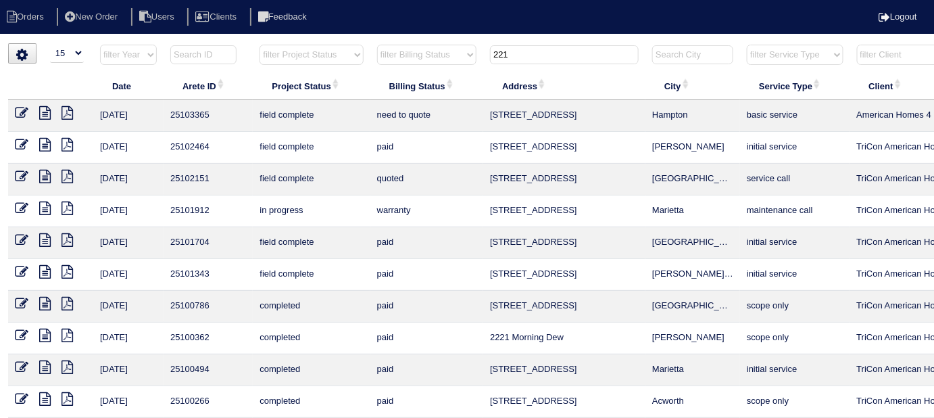
drag, startPoint x: 555, startPoint y: 61, endPoint x: 368, endPoint y: 61, distance: 187.8
click at [369, 61] on tr "filter Year -- Any Year -- 2025 2024 2023 2022 2021 2020 2019 filter Project St…" at bounding box center [593, 58] width 1171 height 28
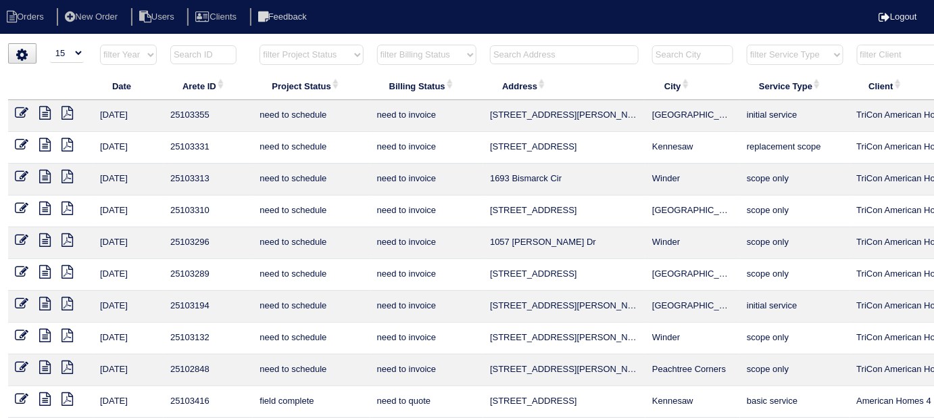
click at [553, 57] on input "text" at bounding box center [564, 54] width 149 height 19
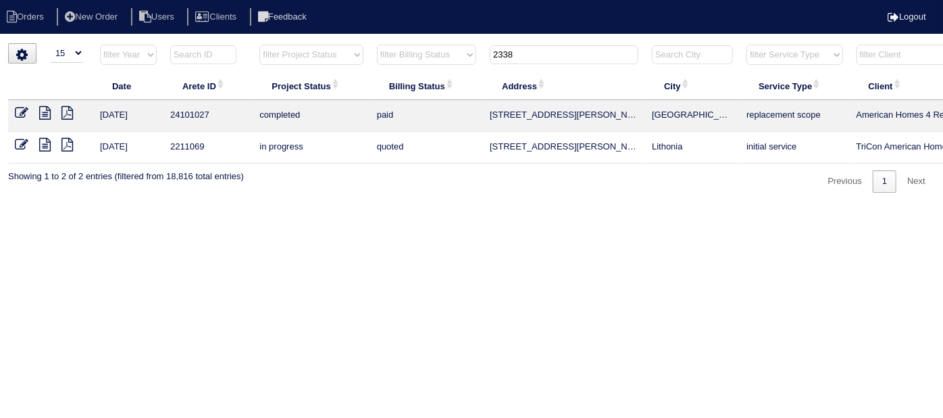
type input "2338"
click at [48, 142] on icon at bounding box center [44, 145] width 11 height 14
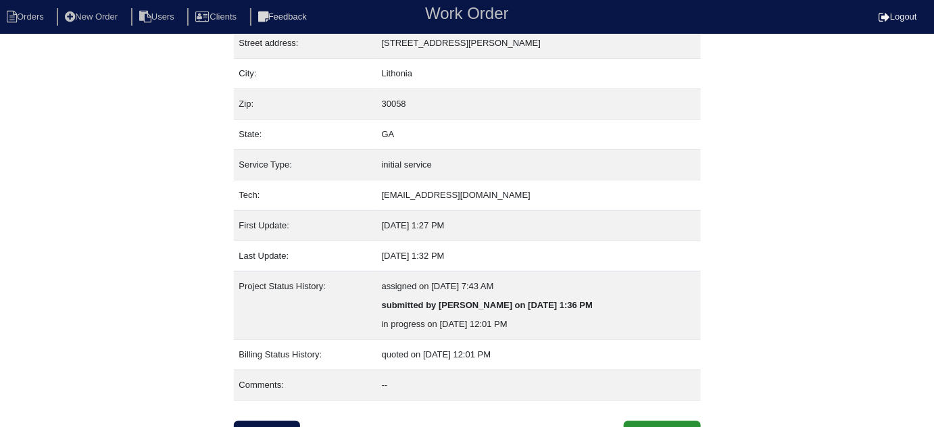
scroll to position [92, 0]
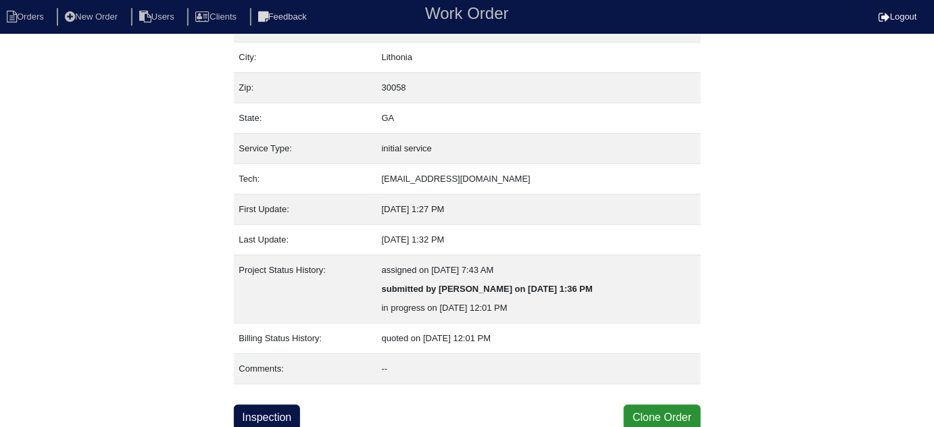
click at [266, 397] on div "Property: 2211069 Order: 2211069 Street address: [STREET_ADDRESS][PERSON_NAME] …" at bounding box center [467, 190] width 467 height 479
click at [268, 410] on link "Inspection" at bounding box center [267, 418] width 67 height 26
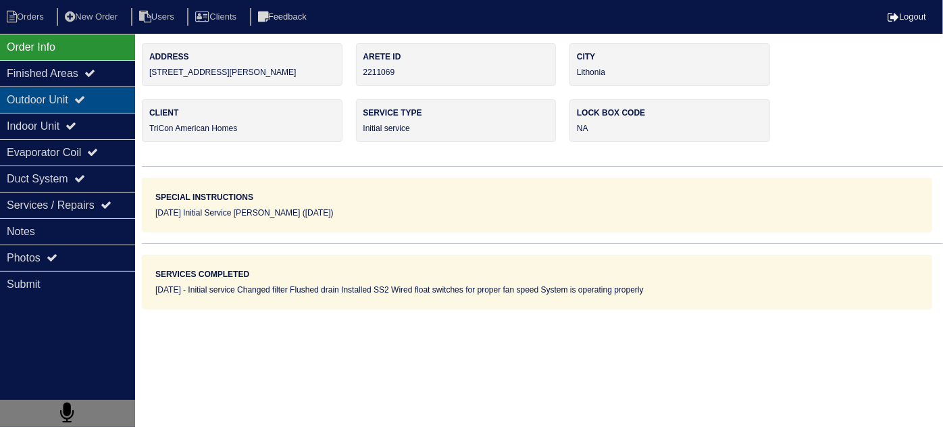
click at [84, 96] on icon at bounding box center [79, 99] width 11 height 11
type textarea "2 filters SS2 floatswitch"
type textarea "Initial service Changed filter Flushed drain Installed SS2 Wired float switches…"
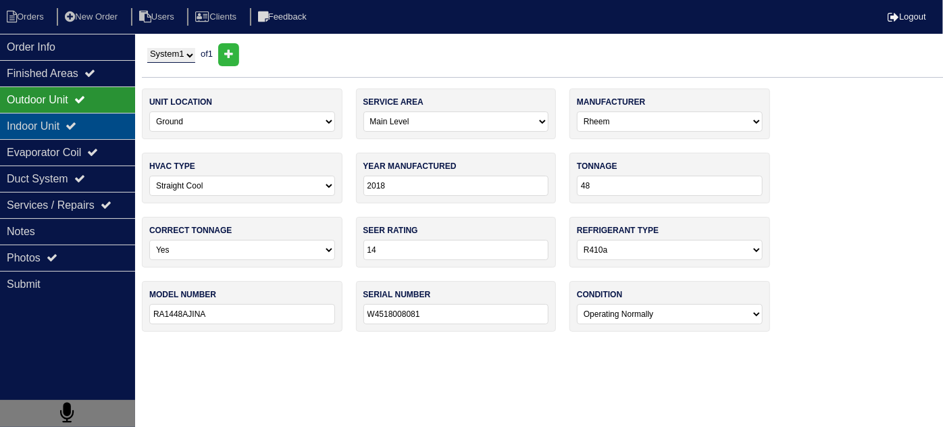
click at [74, 118] on div "Indoor Unit" at bounding box center [67, 126] width 135 height 26
type textarea "2 filters SS2 floatswitch"
type textarea "Initial service Changed filter Flushed drain Installed SS2 Wired float switches…"
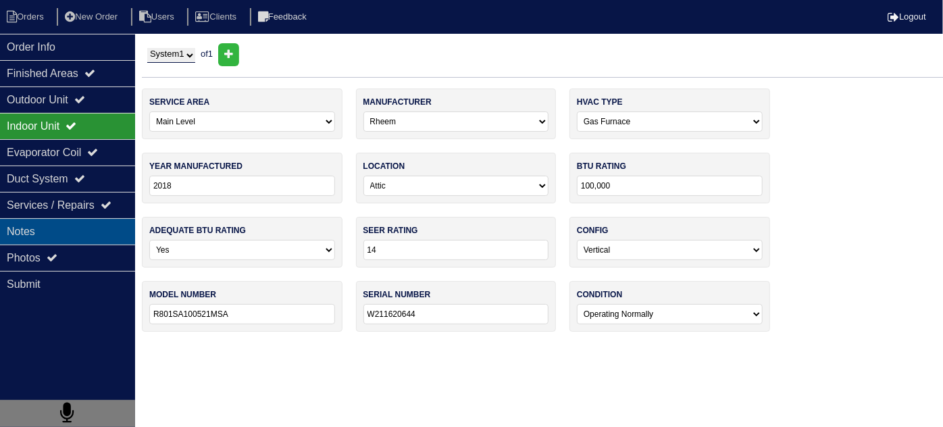
click at [70, 232] on div "Notes" at bounding box center [67, 231] width 135 height 26
type textarea "2 filters SS2 floatswitch"
type textarea "Initial service Changed filter Flushed drain Installed SS2 Wired float switches…"
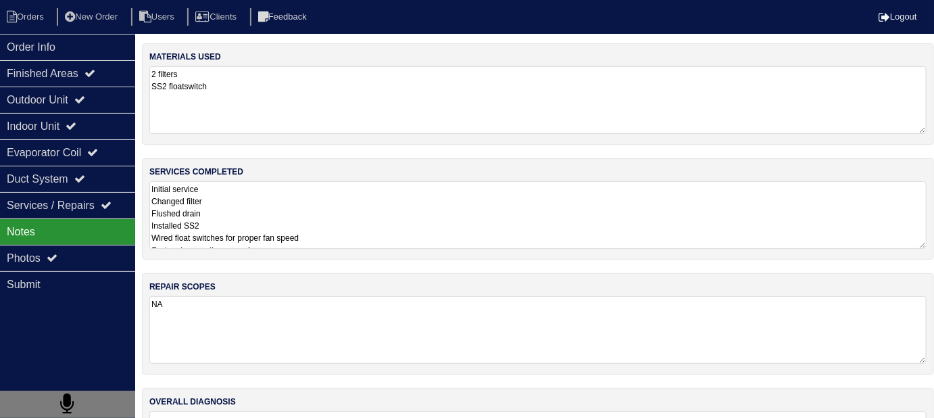
click at [332, 213] on textarea "Initial service Changed filter Flushed drain Installed SS2 Wired float switches…" at bounding box center [537, 215] width 777 height 68
click at [85, 102] on icon at bounding box center [79, 99] width 11 height 11
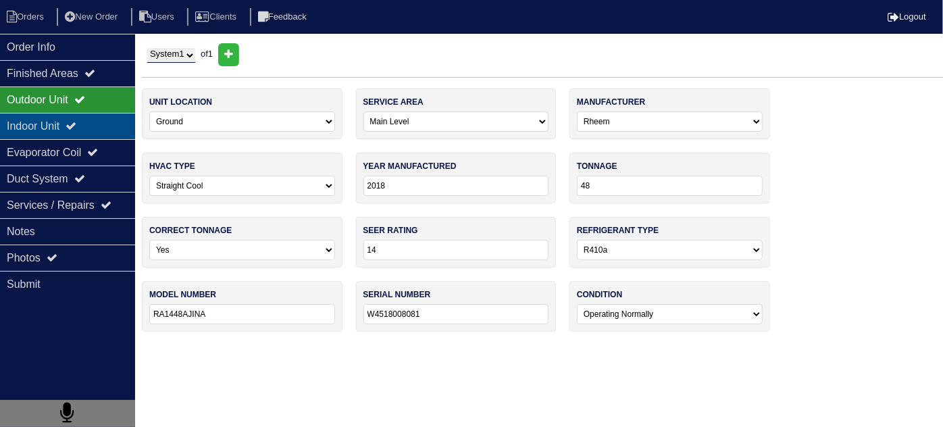
click at [76, 129] on icon at bounding box center [71, 125] width 11 height 11
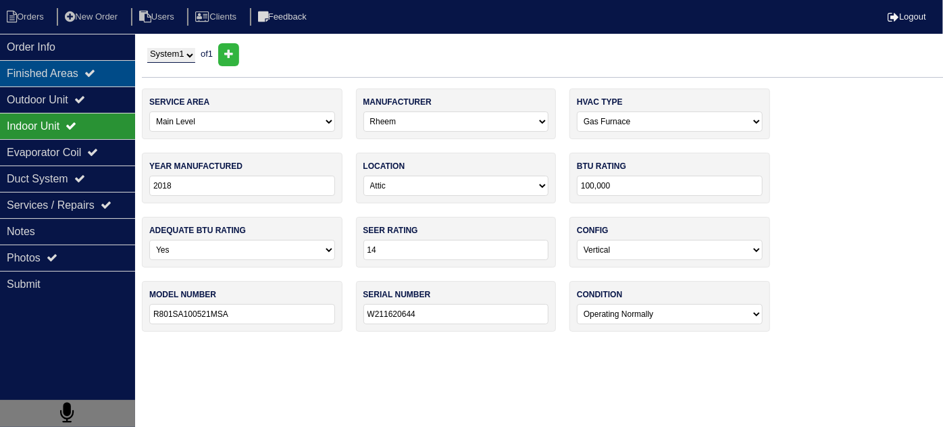
click at [69, 60] on div "Finished Areas" at bounding box center [67, 73] width 135 height 26
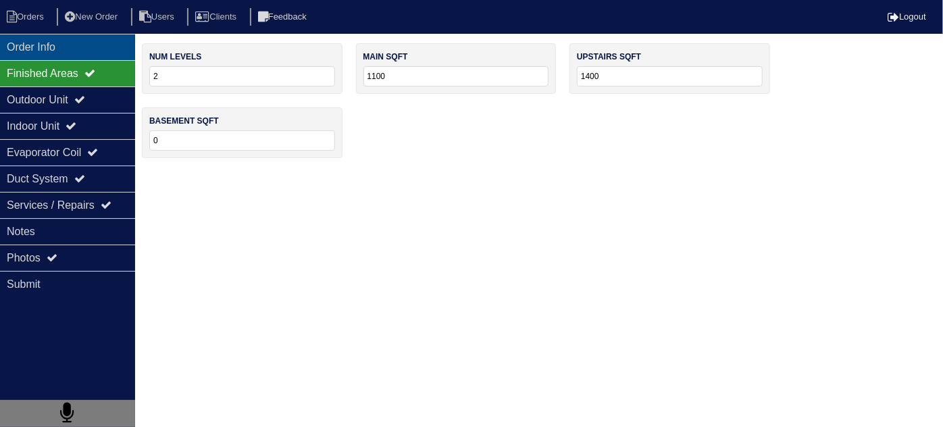
click at [74, 48] on div "Order Info" at bounding box center [67, 47] width 135 height 26
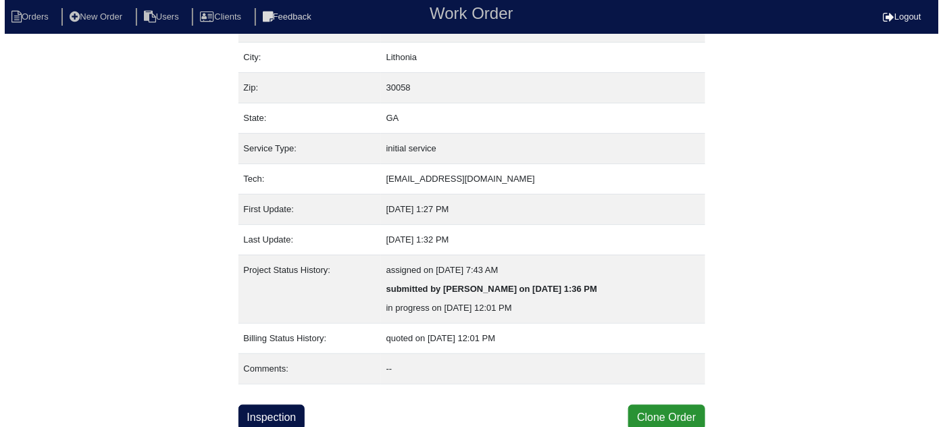
scroll to position [92, 0]
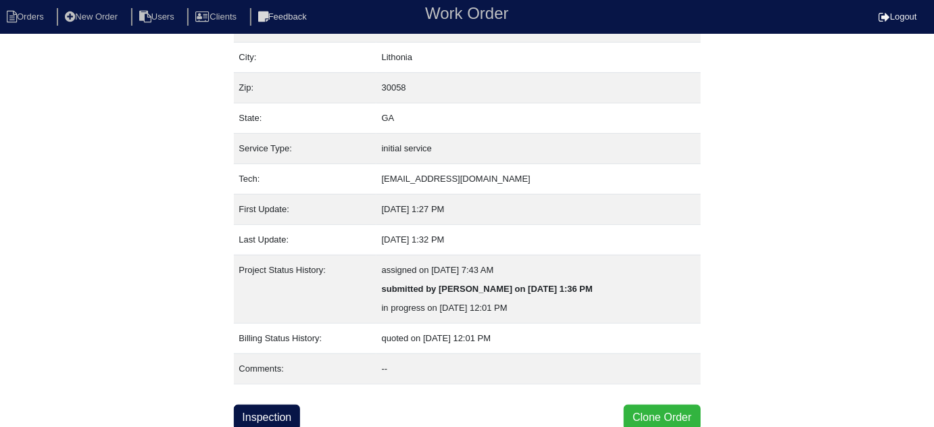
click at [636, 418] on button "Clone Order" at bounding box center [662, 418] width 76 height 26
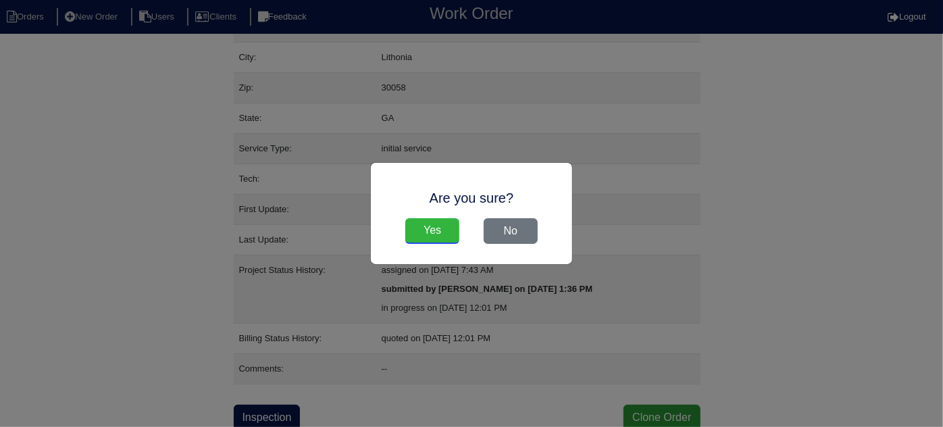
click at [414, 230] on input "Yes" at bounding box center [432, 231] width 54 height 26
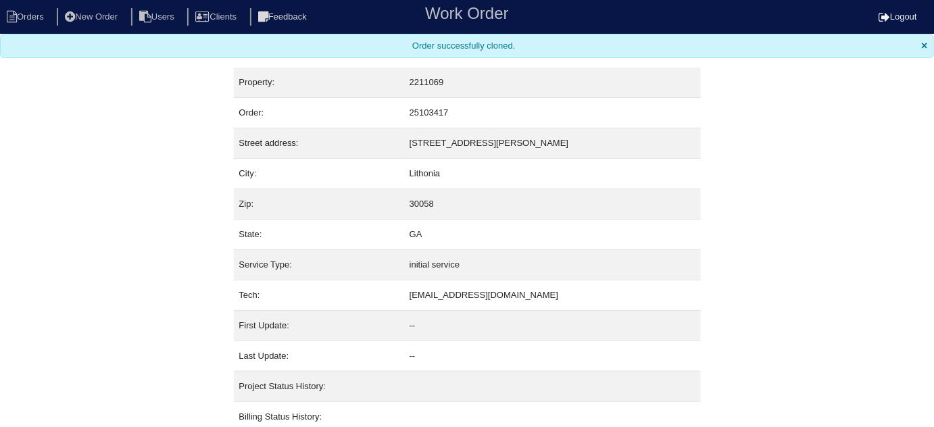
drag, startPoint x: 55, startPoint y: 4, endPoint x: 43, endPoint y: 12, distance: 14.6
click at [54, 4] on nav "Orders New Order Users Clients Feedback Work Order Logout" at bounding box center [467, 17] width 934 height 34
click at [33, 22] on li "Orders" at bounding box center [27, 17] width 55 height 18
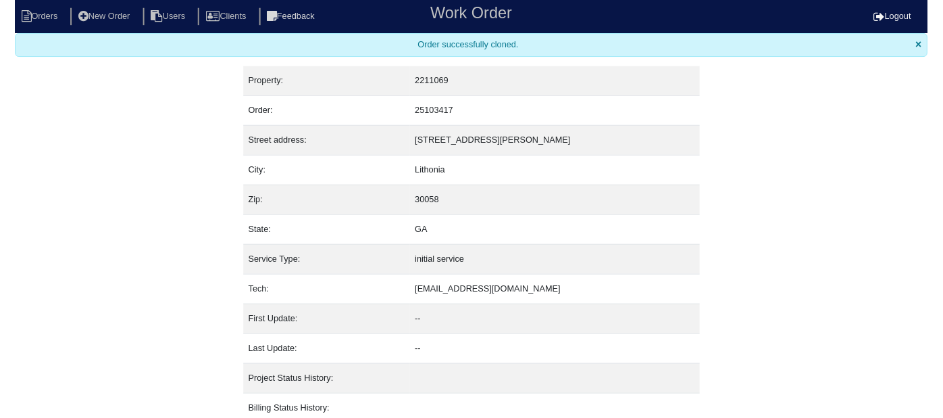
select select "15"
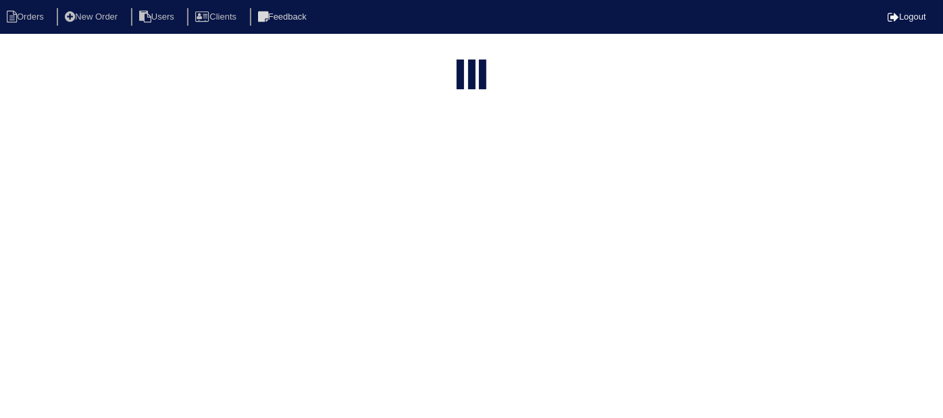
type input "2338"
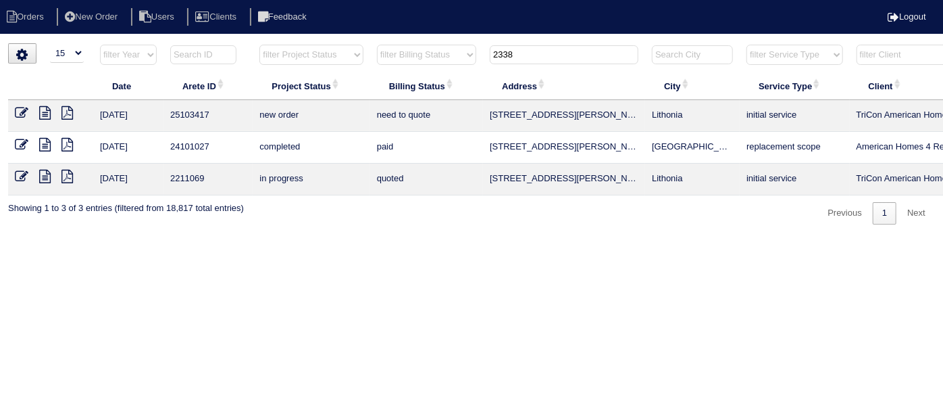
click at [23, 109] on icon at bounding box center [22, 113] width 14 height 14
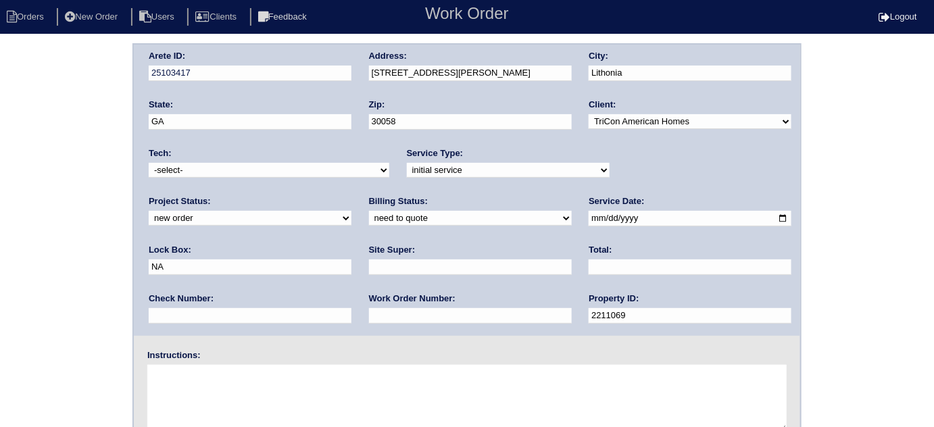
drag, startPoint x: 640, startPoint y: 224, endPoint x: 555, endPoint y: 219, distance: 84.6
click at [555, 219] on div "Arete ID: 25103417 Address: [STREET_ADDRESS][PERSON_NAME] City: [GEOGRAPHIC_DAT…" at bounding box center [467, 190] width 666 height 291
type input "9470"
click at [369, 272] on input "text" at bounding box center [470, 267] width 203 height 16
type input "[PERSON_NAME]"
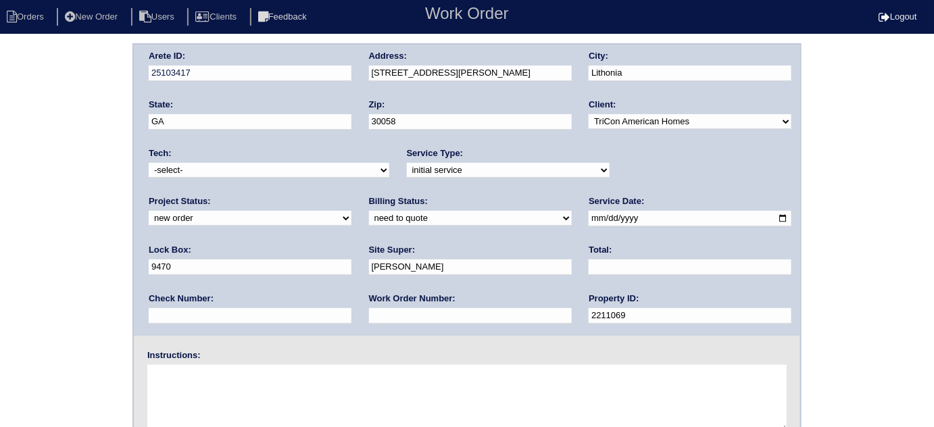
click at [369, 314] on input "text" at bounding box center [470, 316] width 203 height 16
type input "546750"
click at [254, 394] on textarea at bounding box center [466, 399] width 639 height 68
type textarea "Install smart tstats if needed"
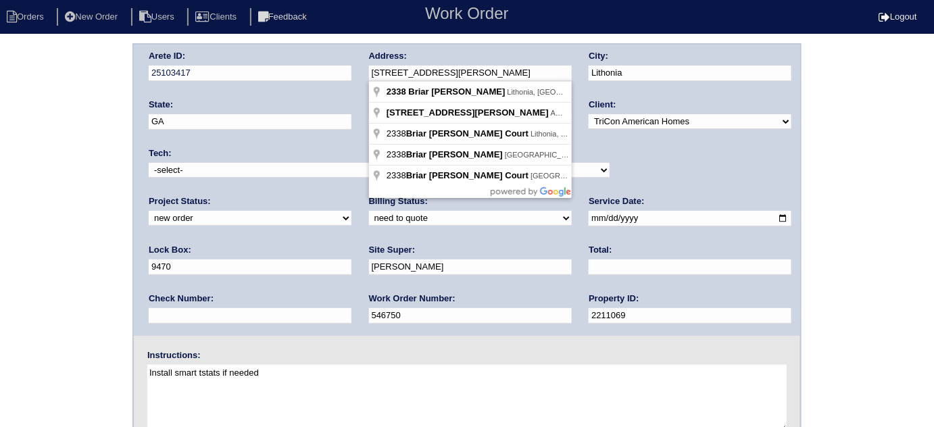
drag, startPoint x: 468, startPoint y: 72, endPoint x: 364, endPoint y: 79, distance: 104.9
click at [364, 79] on div "Arete ID: 25103417 Address: 2338 Briar Knoll Rd City: Lithonia State: GA Zip: 3…" at bounding box center [467, 190] width 666 height 291
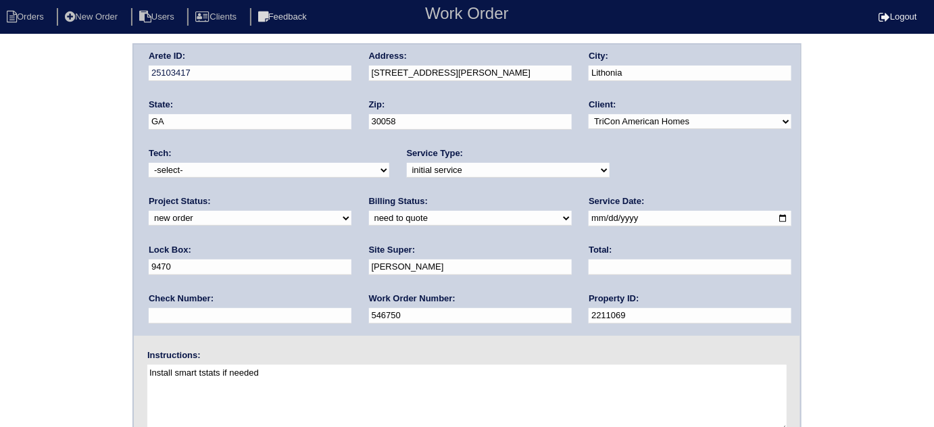
click at [49, 129] on div "Arete ID: 25103417 Address: [STREET_ADDRESS][PERSON_NAME] City: [GEOGRAPHIC_DAT…" at bounding box center [467, 316] width 934 height 547
click at [116, 186] on div "Arete ID: 25103417 Address: [STREET_ADDRESS][PERSON_NAME] City: [GEOGRAPHIC_DAT…" at bounding box center [467, 316] width 934 height 547
click at [1, 324] on div "Arete ID: 25103417 Address: [STREET_ADDRESS][PERSON_NAME] City: [GEOGRAPHIC_DAT…" at bounding box center [467, 316] width 934 height 547
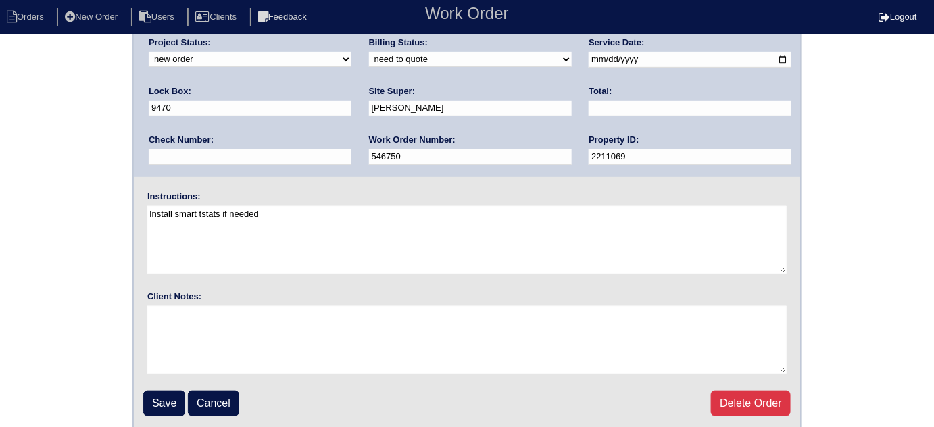
scroll to position [159, 0]
click at [158, 408] on input "Save" at bounding box center [164, 403] width 42 height 26
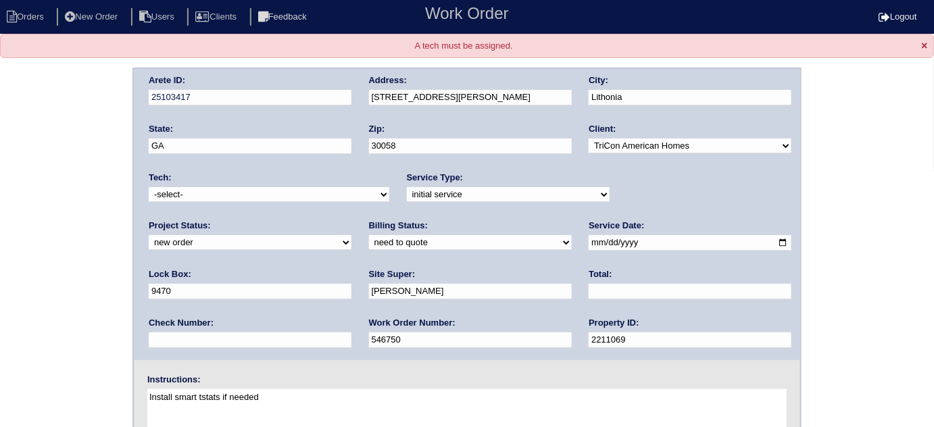
click at [261, 195] on select "-select- [EMAIL_ADDRESS][DOMAIN_NAME] [EMAIL_ADDRESS][DOMAIN_NAME] [EMAIL_ADDRE…" at bounding box center [269, 194] width 241 height 15
select select "33"
click at [149, 187] on select "-select- [EMAIL_ADDRESS][DOMAIN_NAME] [EMAIL_ADDRESS][DOMAIN_NAME] [EMAIL_ADDRE…" at bounding box center [269, 194] width 241 height 15
click at [23, 259] on div "Arete ID: 25103417 Address: [STREET_ADDRESS][PERSON_NAME] City: [GEOGRAPHIC_DAT…" at bounding box center [467, 341] width 934 height 547
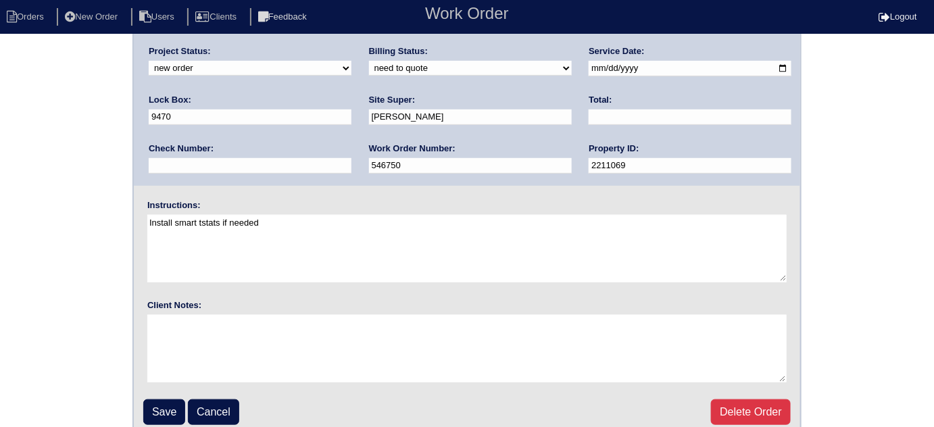
scroll to position [184, 0]
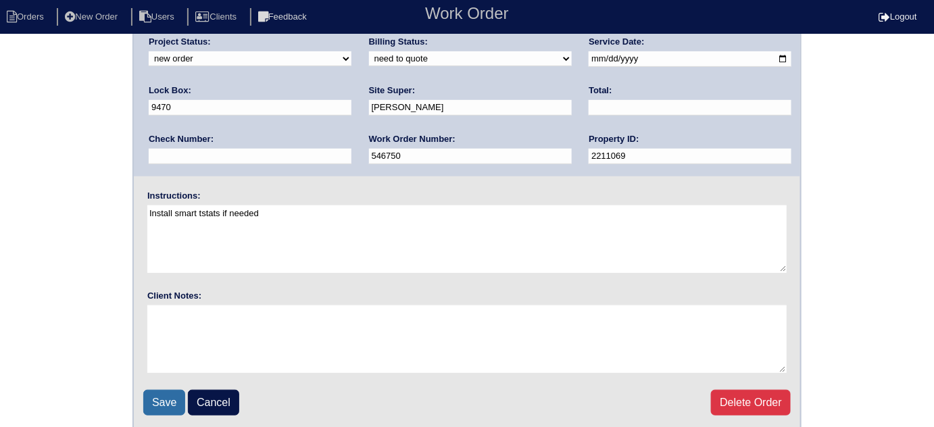
click at [159, 399] on input "Save" at bounding box center [164, 403] width 42 height 26
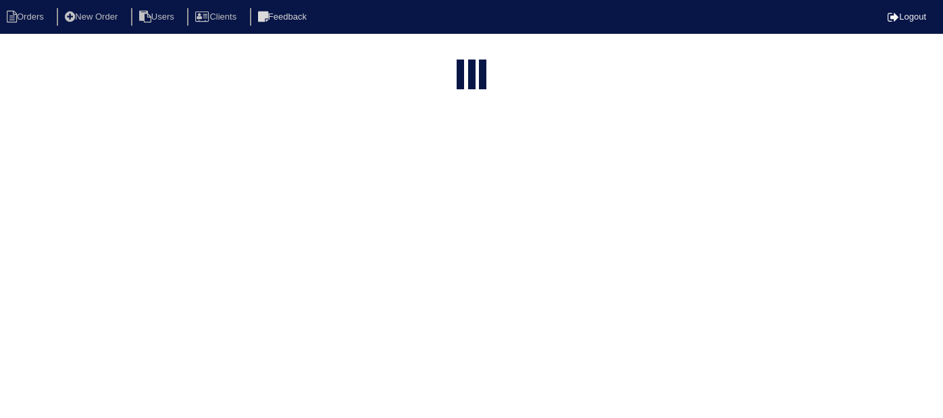
select select "15"
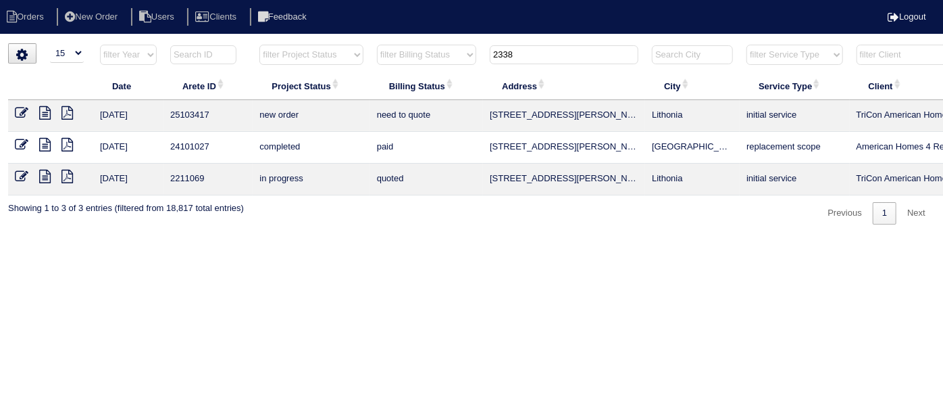
click at [209, 238] on html "Orders New Order Users Clients Feedback Logout Orders New Order Users Clients M…" at bounding box center [471, 119] width 943 height 238
drag, startPoint x: 554, startPoint y: 51, endPoint x: 361, endPoint y: 54, distance: 193.3
click at [362, 55] on tr "filter Year -- Any Year -- 2025 2024 2023 2022 2021 2020 2019 filter Project St…" at bounding box center [593, 58] width 1171 height 28
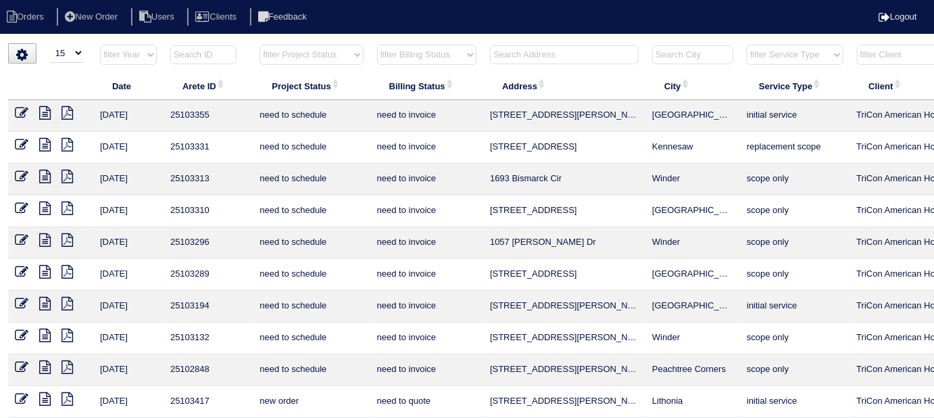
click at [557, 55] on input "text" at bounding box center [564, 54] width 149 height 19
type input "2974"
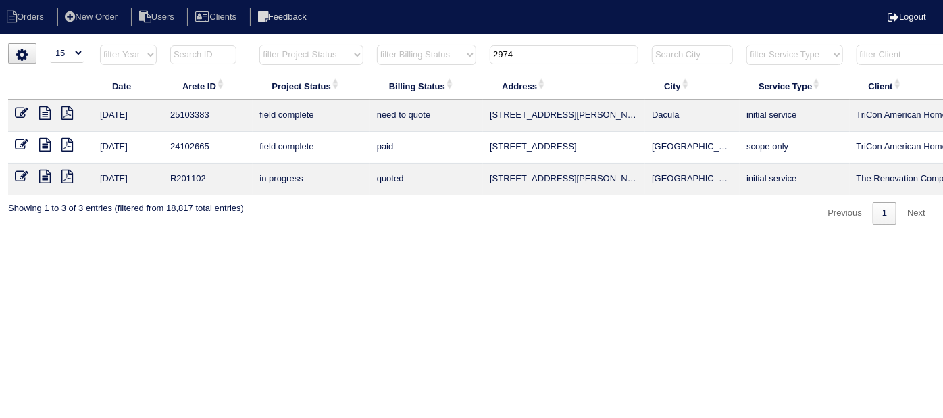
drag, startPoint x: 540, startPoint y: 46, endPoint x: 432, endPoint y: 61, distance: 108.5
click at [432, 61] on tr "filter Year -- Any Year -- 2025 2024 2023 2022 2021 2020 2019 filter Project St…" at bounding box center [593, 58] width 1171 height 28
